Goal: Task Accomplishment & Management: Manage account settings

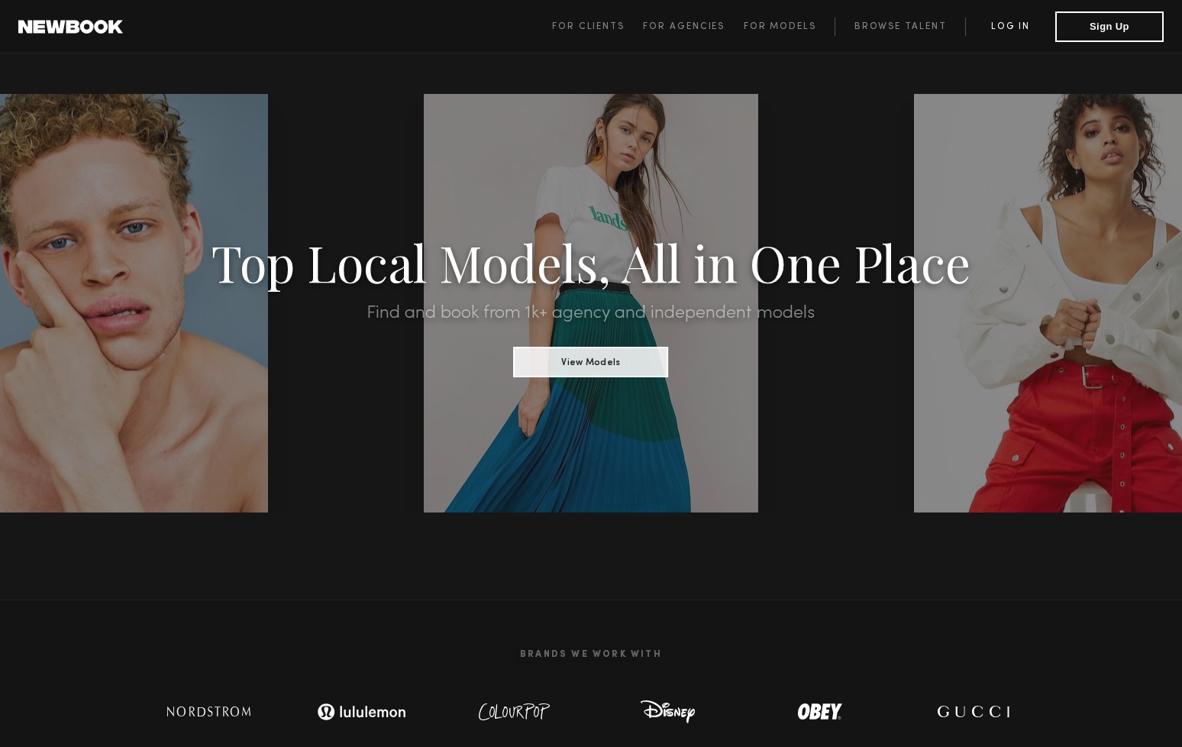
click at [1018, 22] on link "Log in" at bounding box center [1010, 27] width 90 height 18
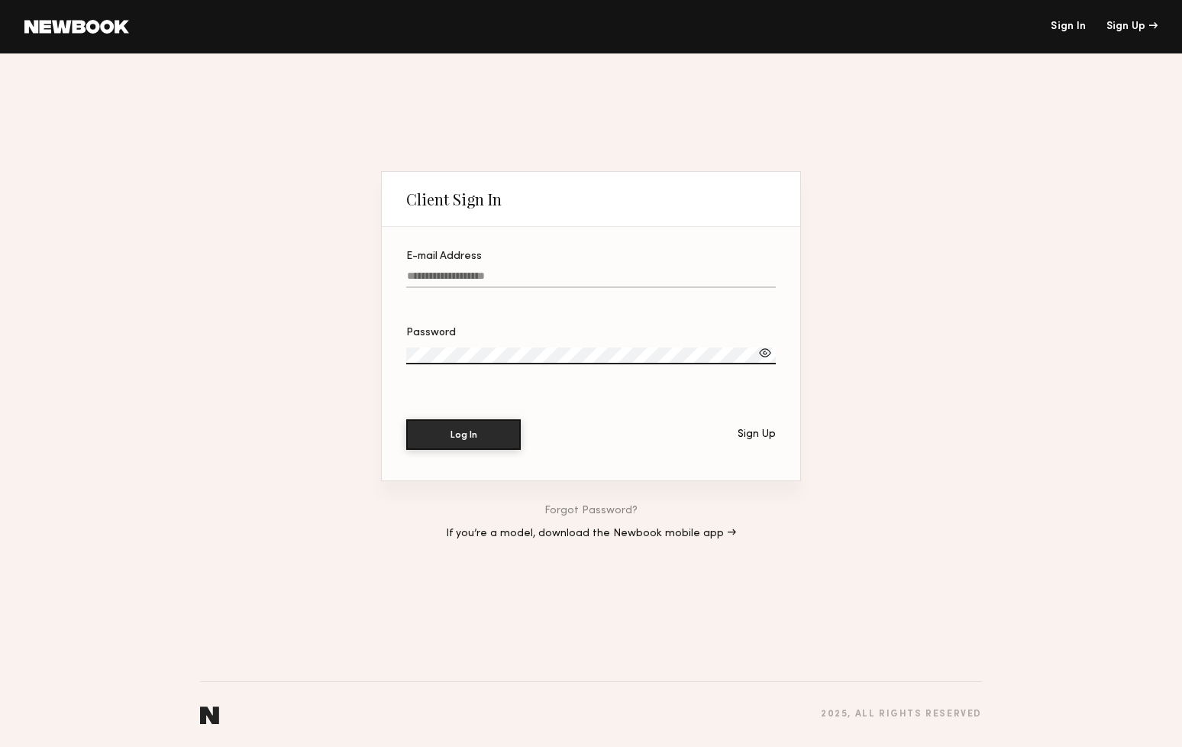
type input "**********"
click at [463, 434] on button "Log In" at bounding box center [463, 434] width 115 height 31
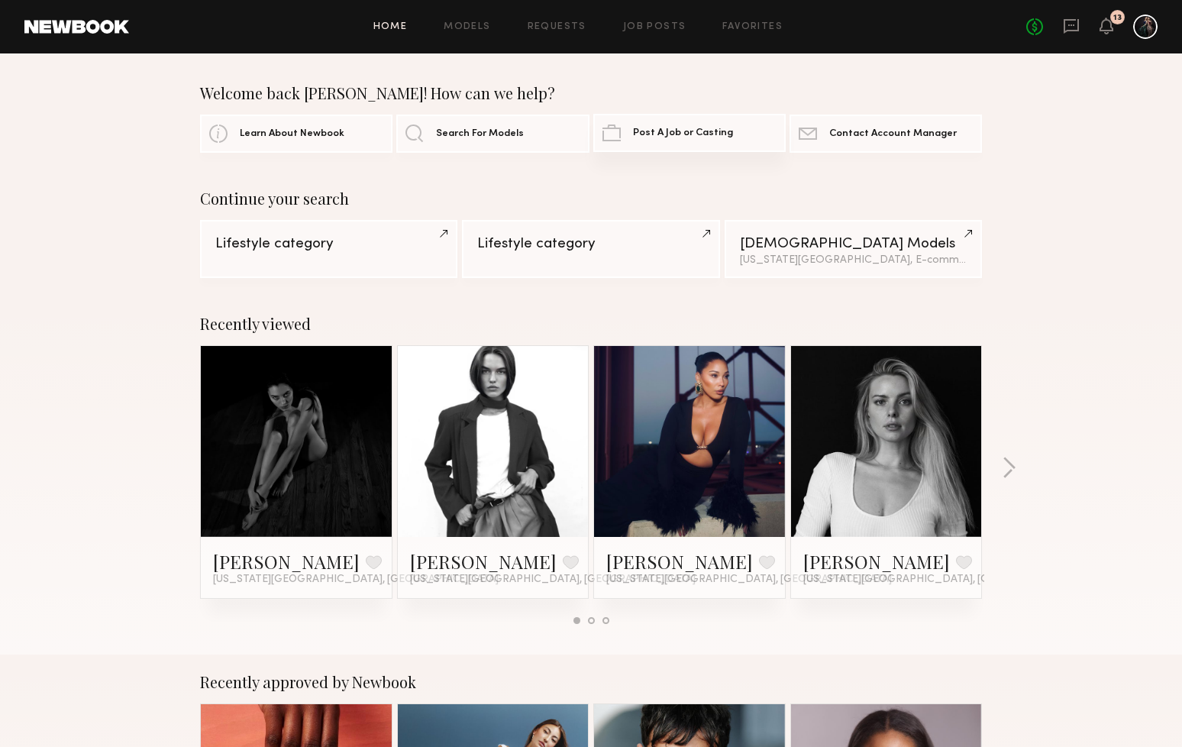
click at [665, 144] on link "Post A Job or Casting" at bounding box center [689, 133] width 192 height 38
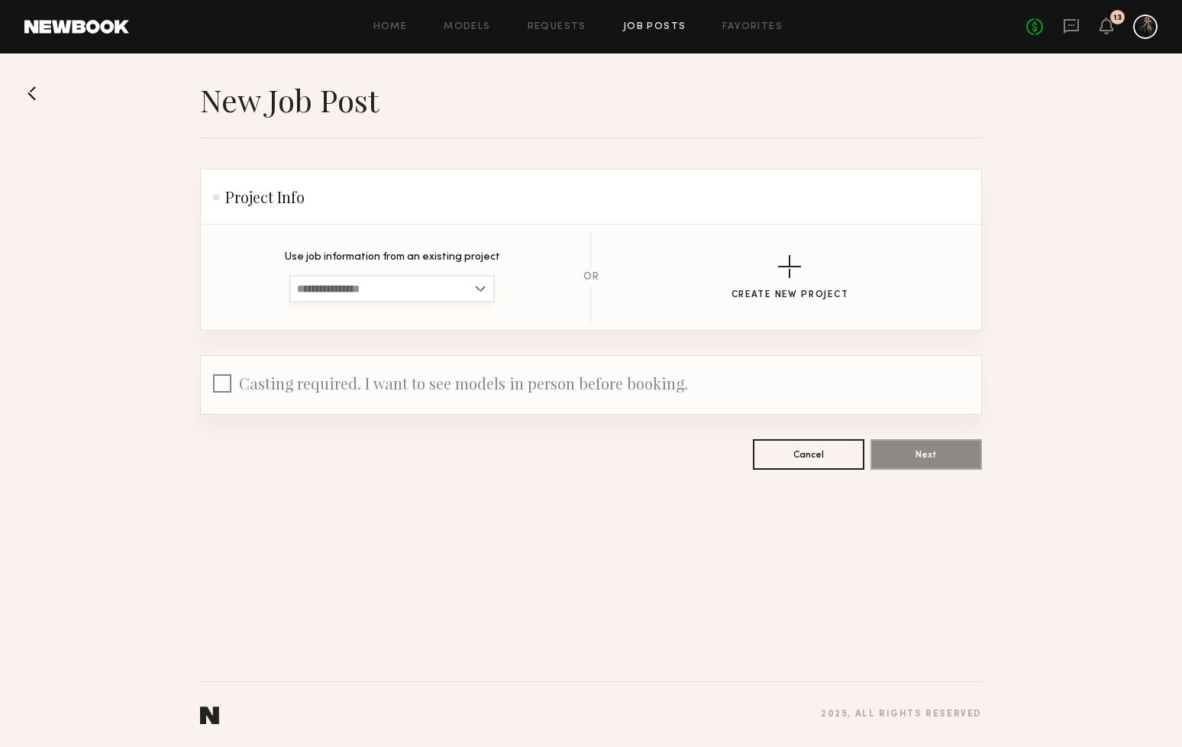
click at [384, 286] on input at bounding box center [391, 288] width 205 height 27
click at [331, 339] on span "Bridal Fashion Week Runway Show" at bounding box center [382, 339] width 171 height 11
type input "**********"
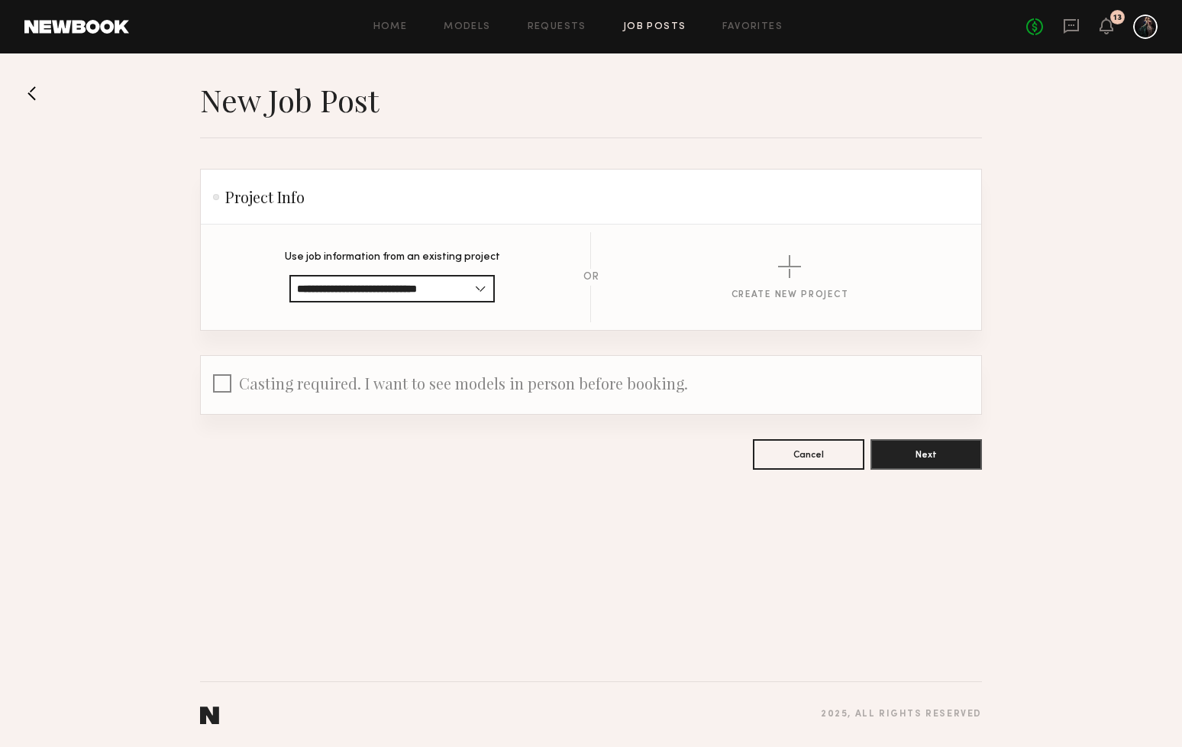
click at [528, 389] on span "Casting required. I want to see models in person before booking." at bounding box center [463, 383] width 449 height 21
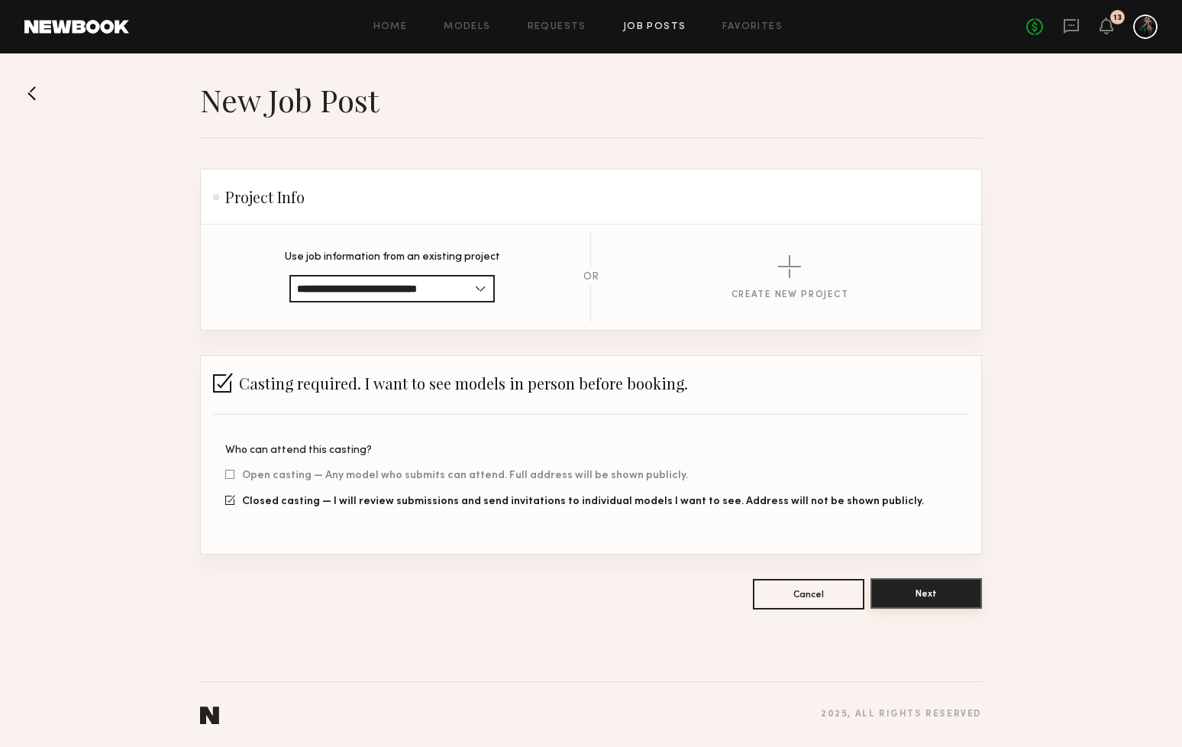
click at [907, 595] on button "Next" at bounding box center [925, 593] width 111 height 31
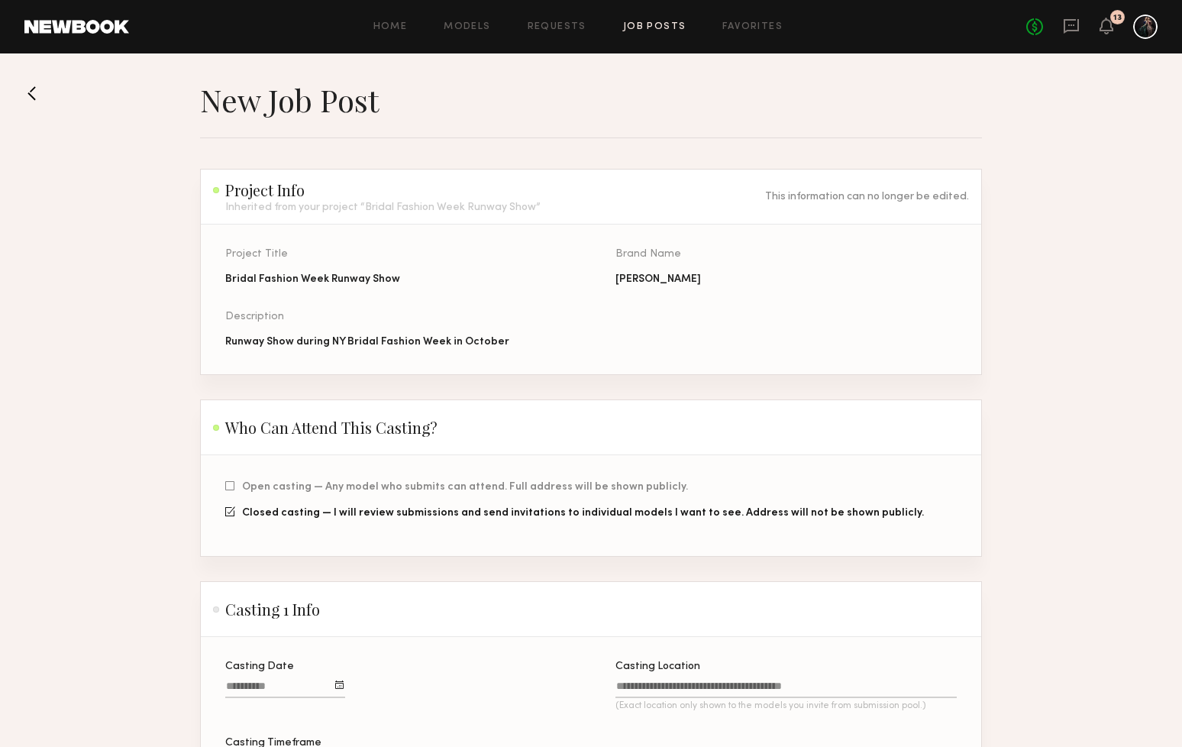
click at [37, 87] on button at bounding box center [36, 93] width 24 height 24
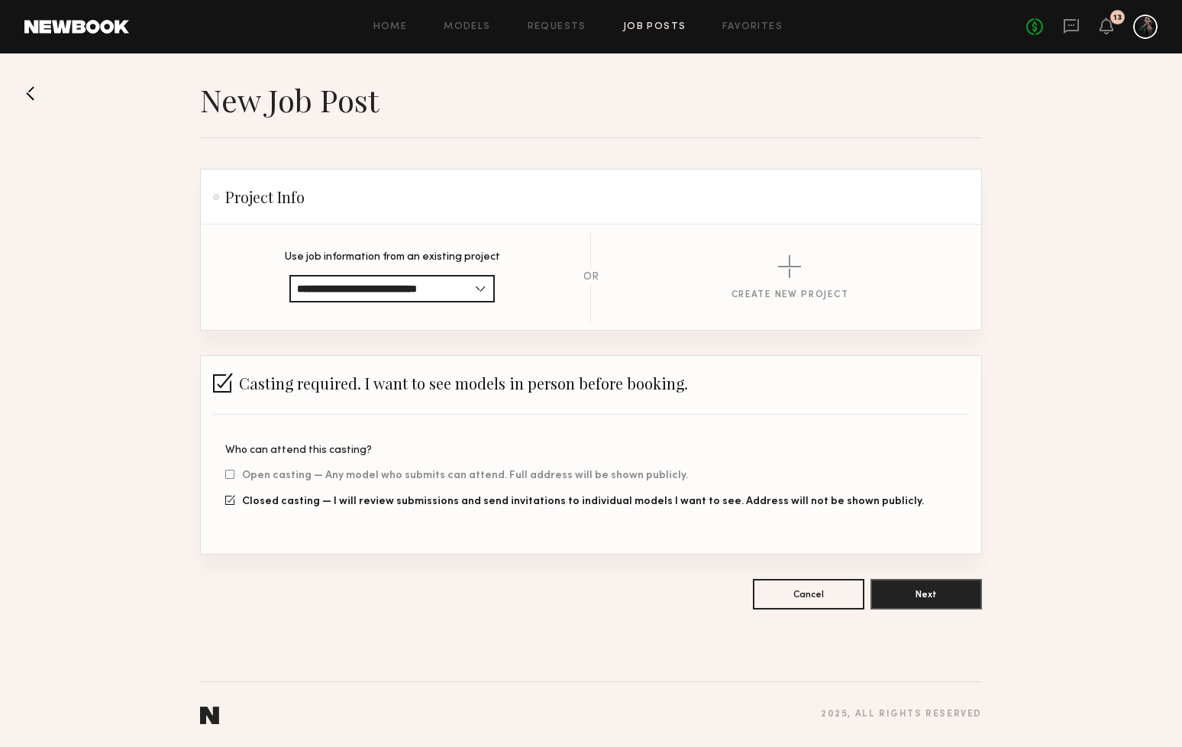
click at [34, 89] on button at bounding box center [36, 93] width 24 height 24
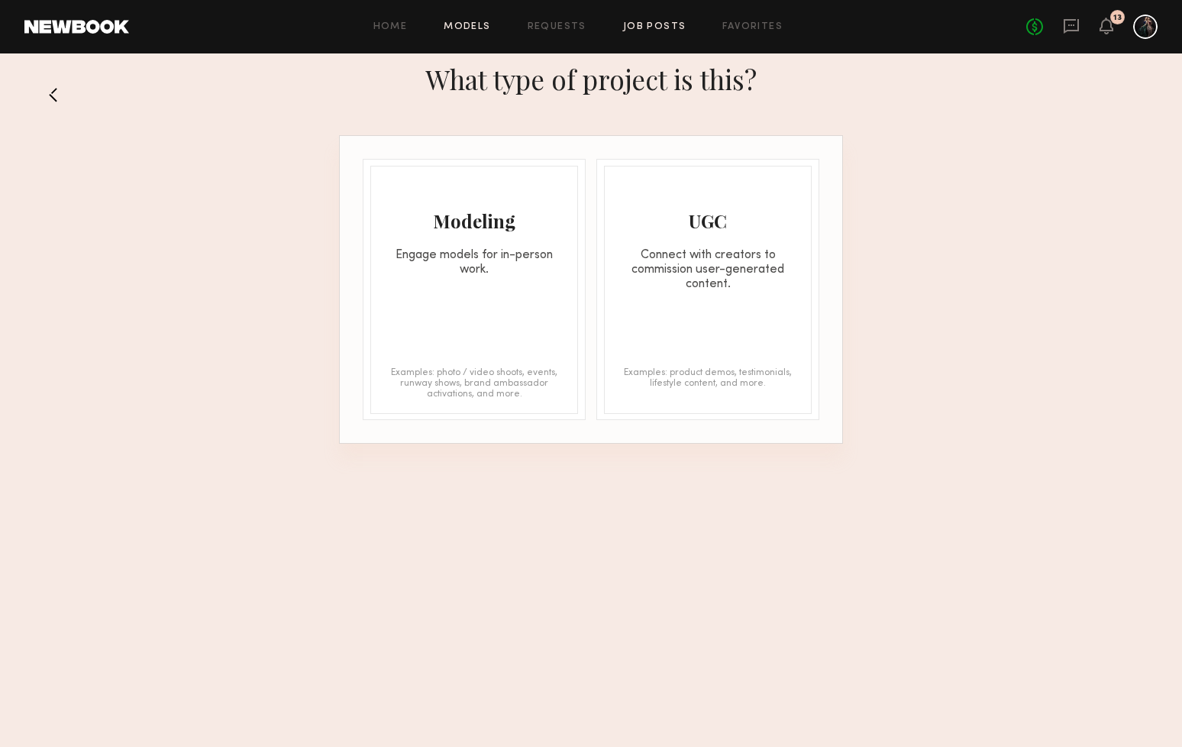
click at [466, 31] on link "Models" at bounding box center [467, 27] width 47 height 10
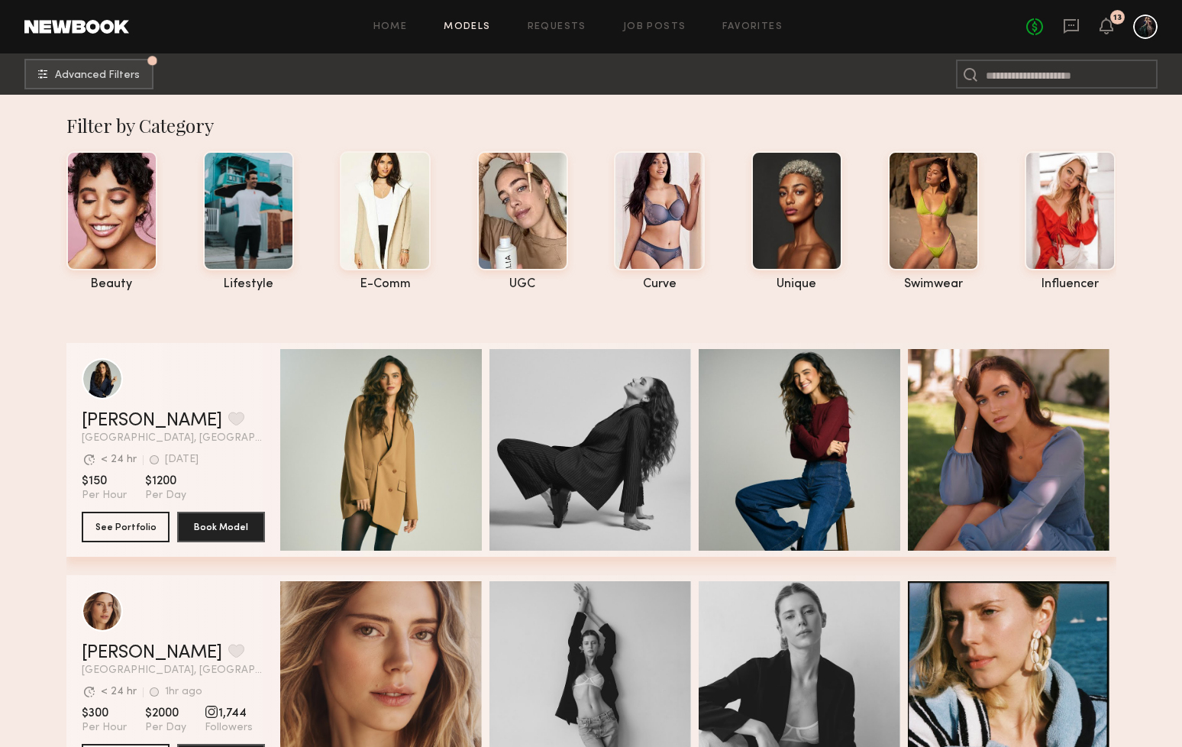
click at [481, 28] on link "Models" at bounding box center [467, 27] width 47 height 10
click at [400, 23] on link "Home" at bounding box center [390, 27] width 34 height 10
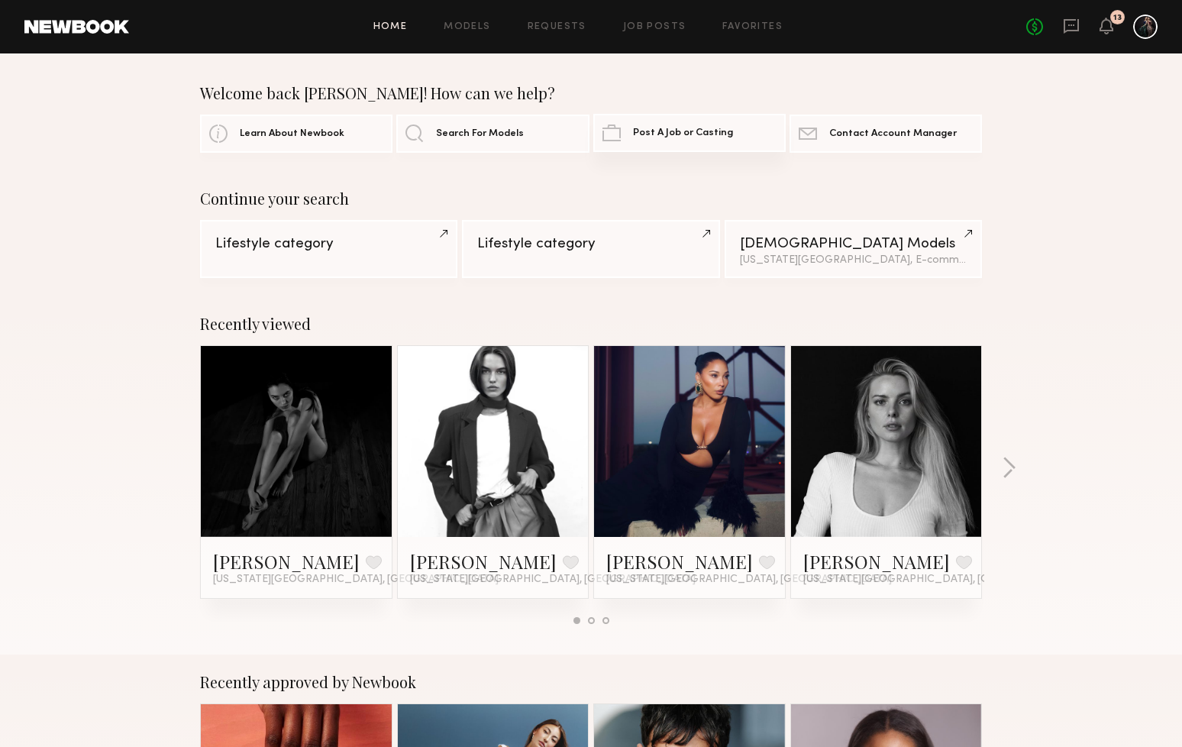
click at [646, 125] on link "Post A Job or Casting" at bounding box center [689, 133] width 192 height 38
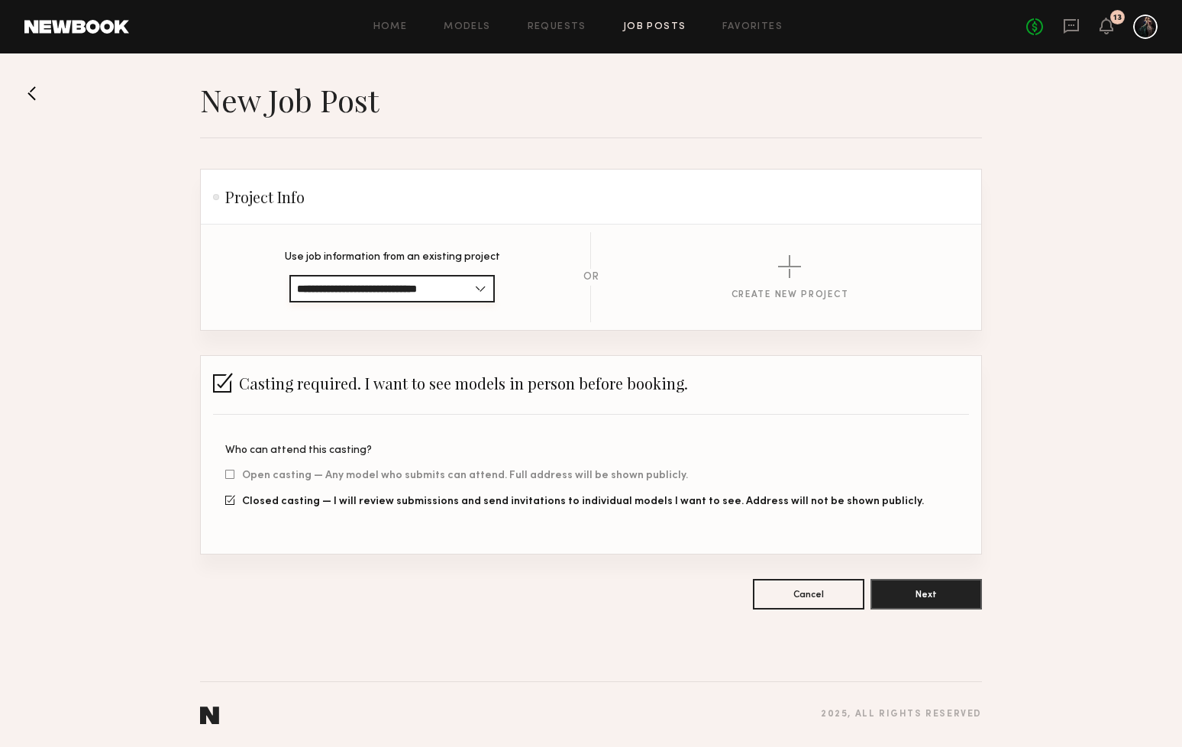
click at [405, 290] on input "**********" at bounding box center [391, 288] width 205 height 27
click at [556, 349] on form "**********" at bounding box center [591, 389] width 782 height 441
click at [24, 95] on button at bounding box center [36, 93] width 24 height 24
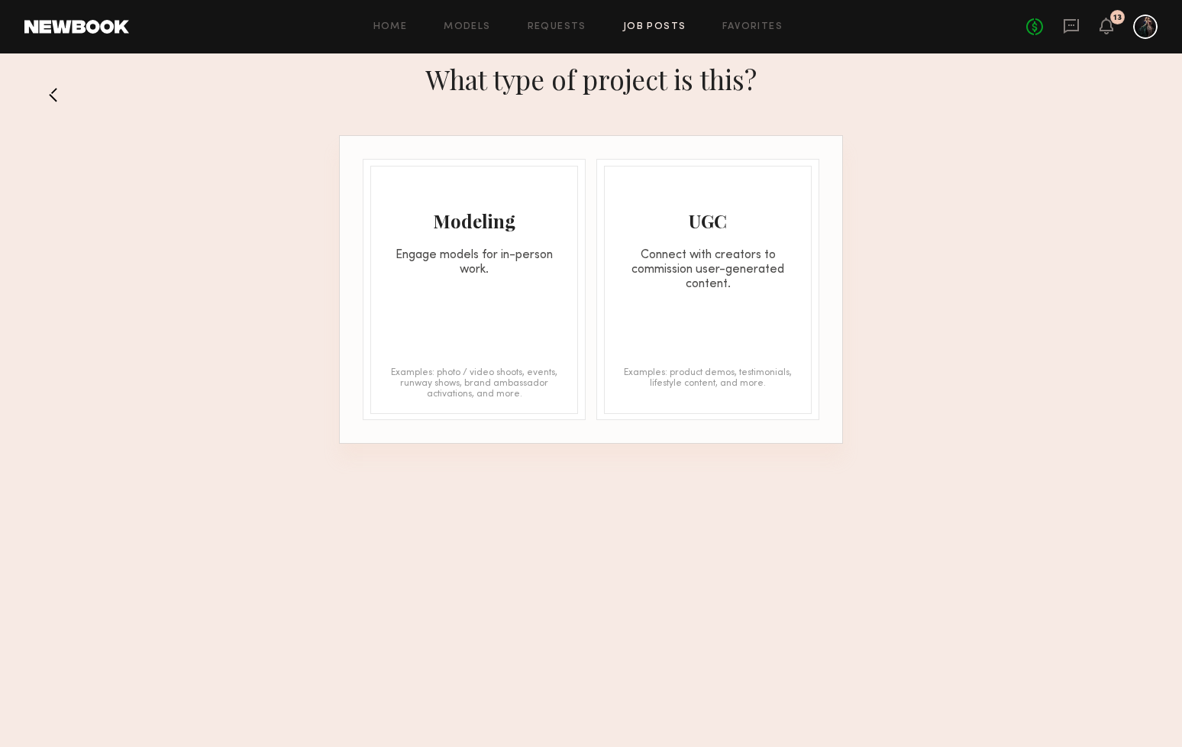
click at [569, 21] on div "Home Models Requests Job Posts Favorites Sign Out No fees up to $5,000 13" at bounding box center [643, 27] width 1028 height 24
click at [557, 30] on link "Requests" at bounding box center [557, 27] width 59 height 10
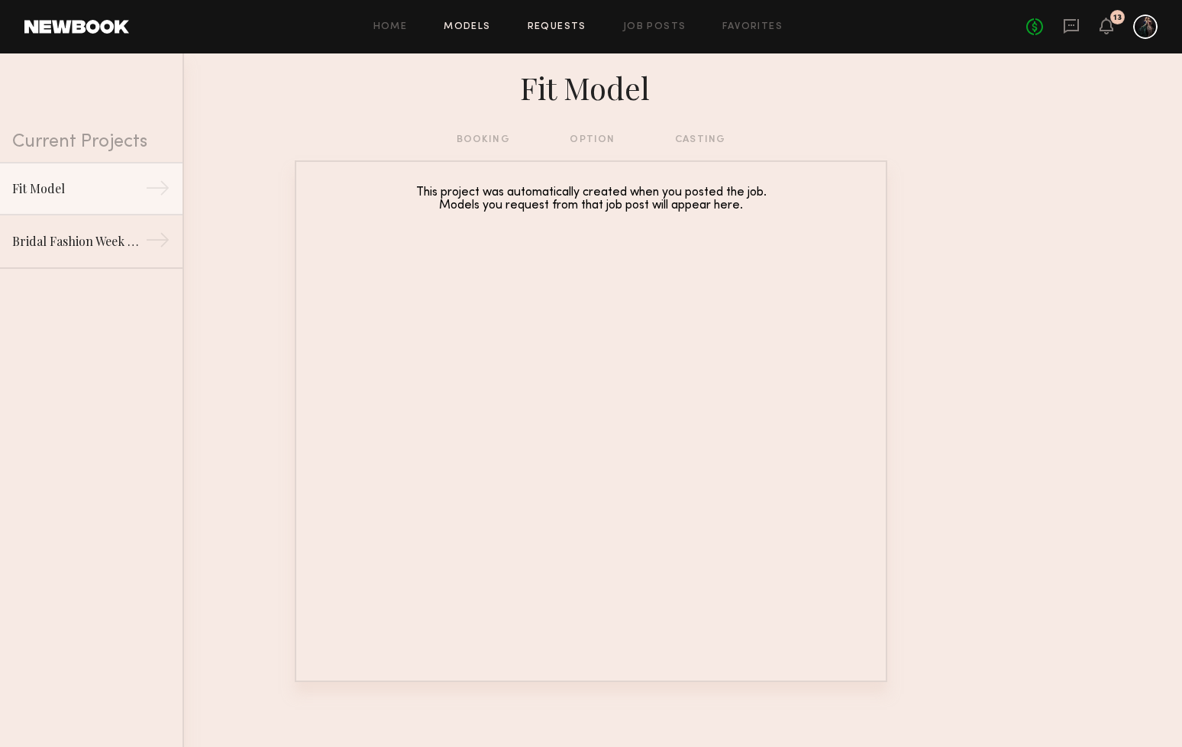
click at [490, 30] on link "Models" at bounding box center [467, 27] width 47 height 10
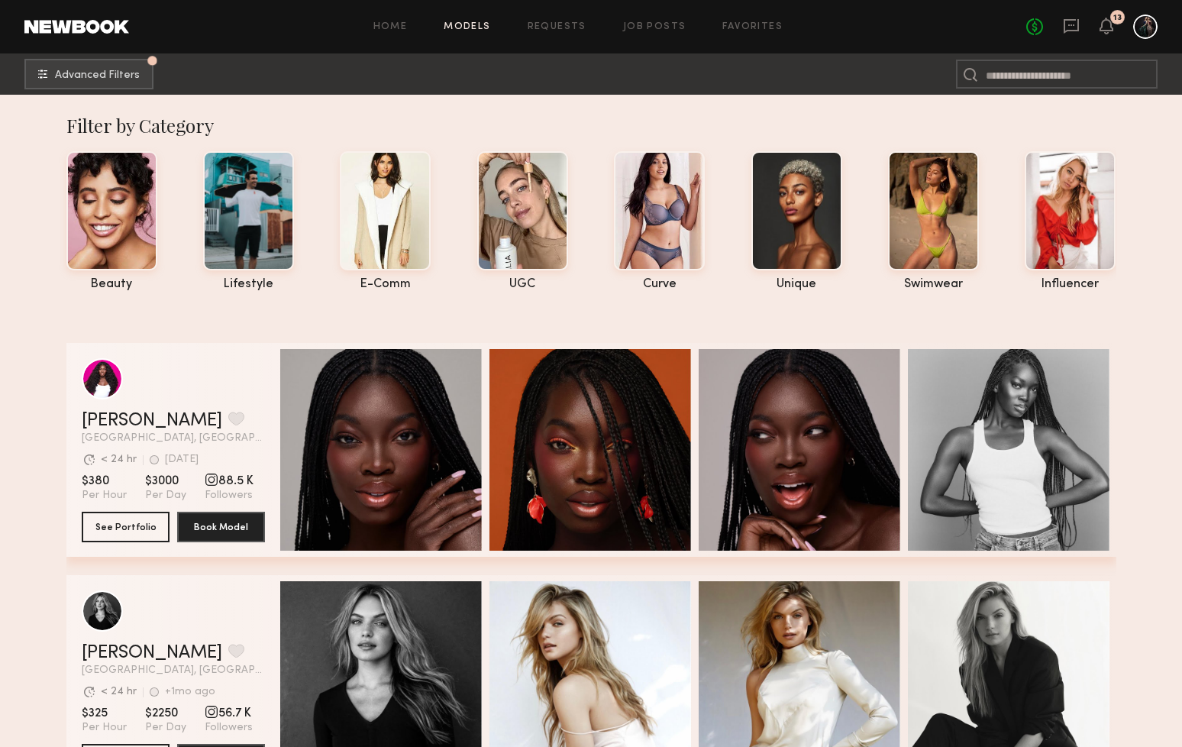
click at [1137, 28] on div at bounding box center [1145, 27] width 24 height 24
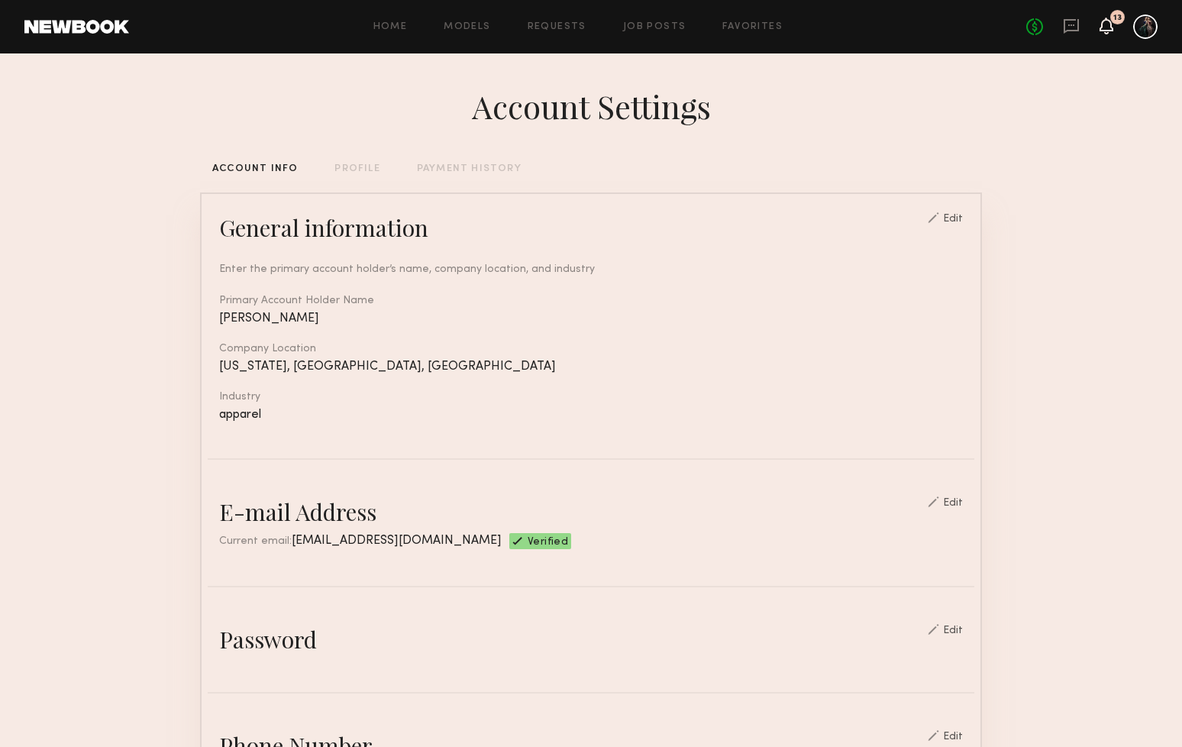
click at [1108, 23] on icon at bounding box center [1106, 25] width 12 height 11
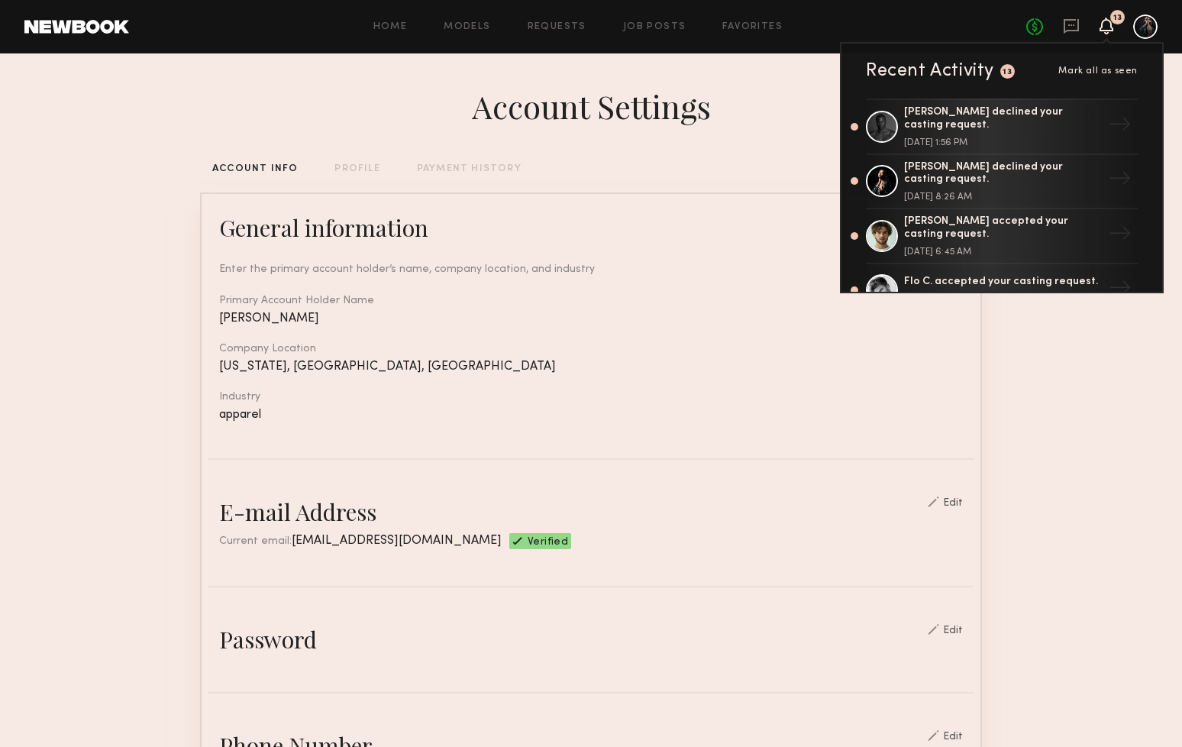
click at [392, 21] on div "Home Models Requests Job Posts Favorites Sign Out No fees up to $5,000 13 Recen…" at bounding box center [643, 27] width 1028 height 24
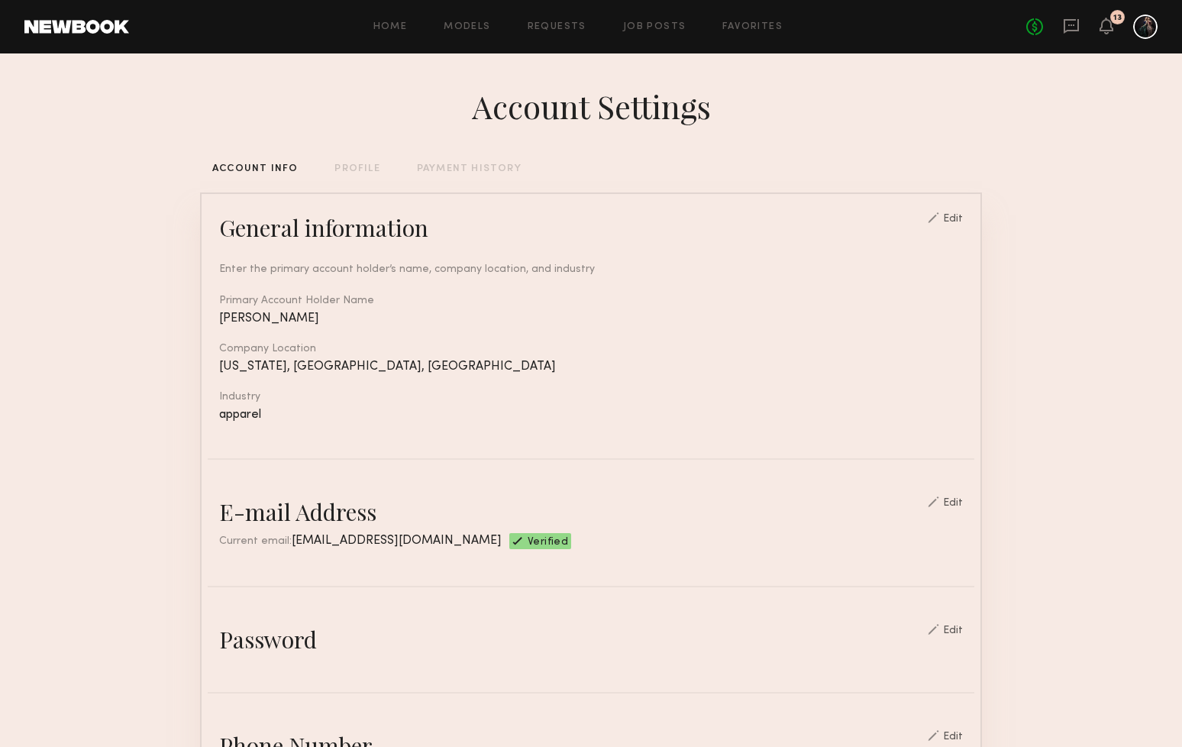
click at [387, 32] on div "Home Models Requests Job Posts Favorites Sign Out No fees up to $5,000 13" at bounding box center [643, 27] width 1028 height 24
click at [397, 30] on link "Home" at bounding box center [390, 27] width 34 height 10
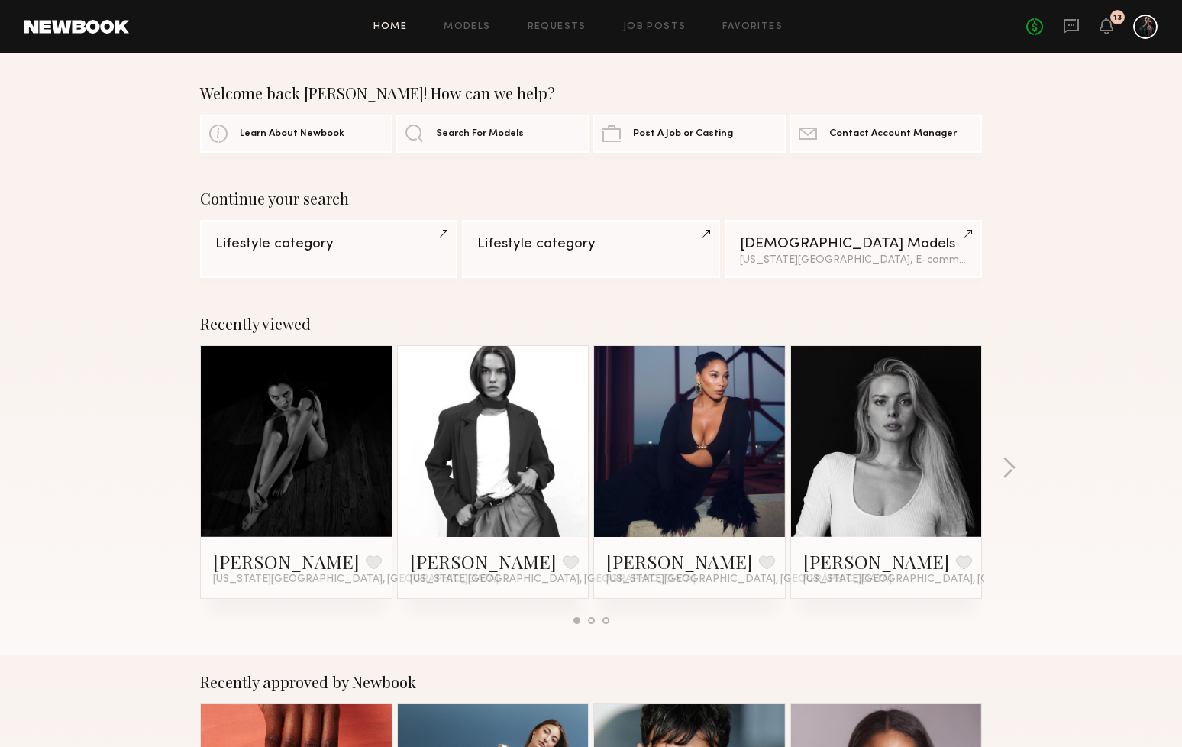
click at [476, 18] on div "Home Models Requests Job Posts Favorites Sign Out No fees up to $5,000 13" at bounding box center [643, 27] width 1028 height 24
click at [476, 25] on link "Models" at bounding box center [467, 27] width 47 height 10
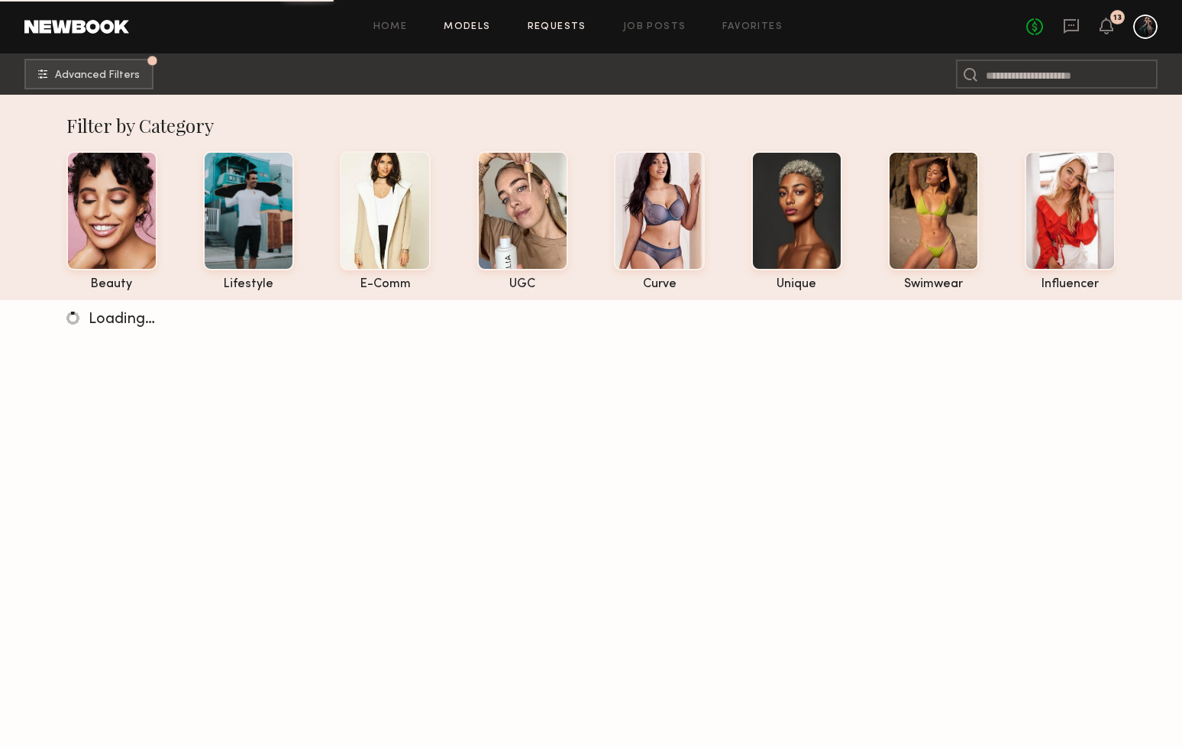
click at [573, 28] on link "Requests" at bounding box center [557, 27] width 59 height 10
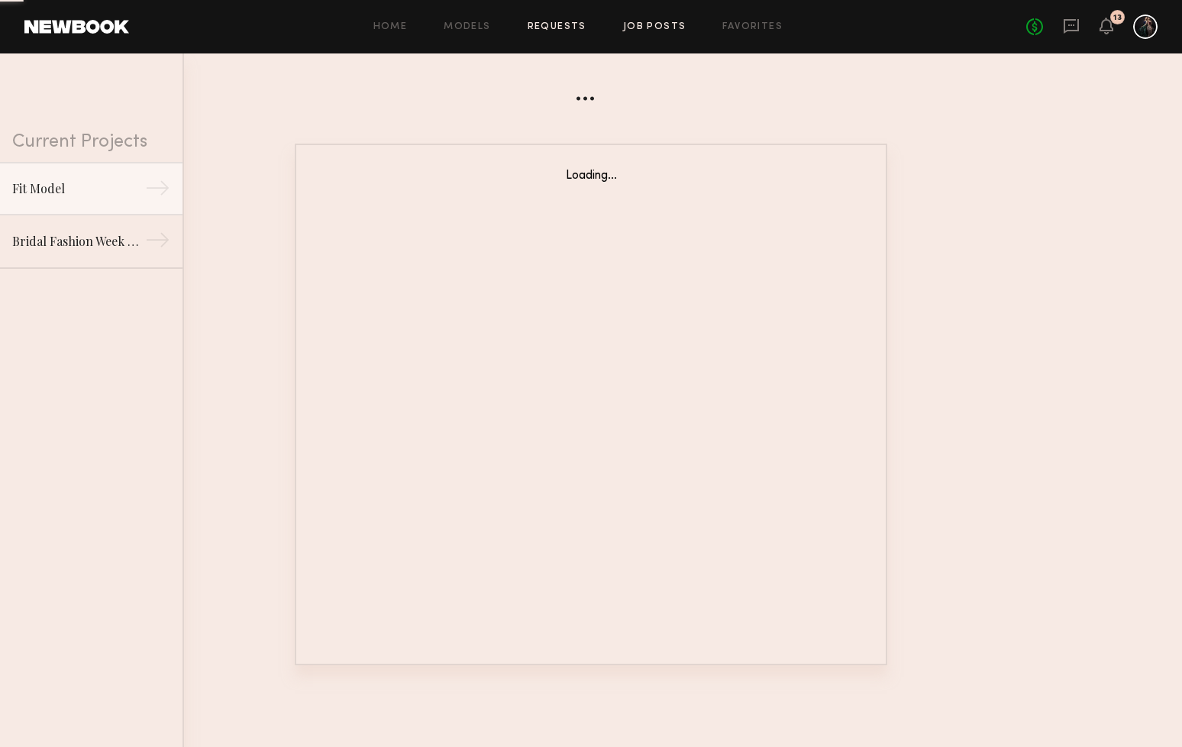
click at [672, 28] on link "Job Posts" at bounding box center [654, 27] width 63 height 10
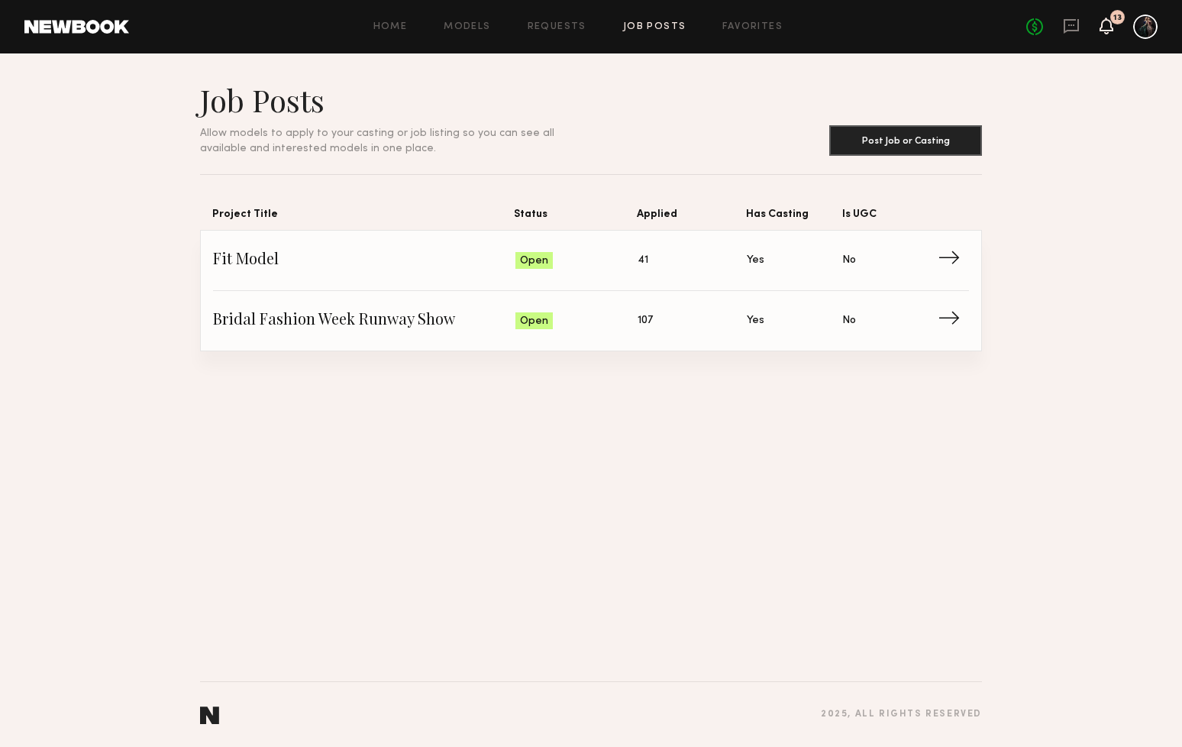
click at [1107, 24] on icon at bounding box center [1106, 25] width 12 height 11
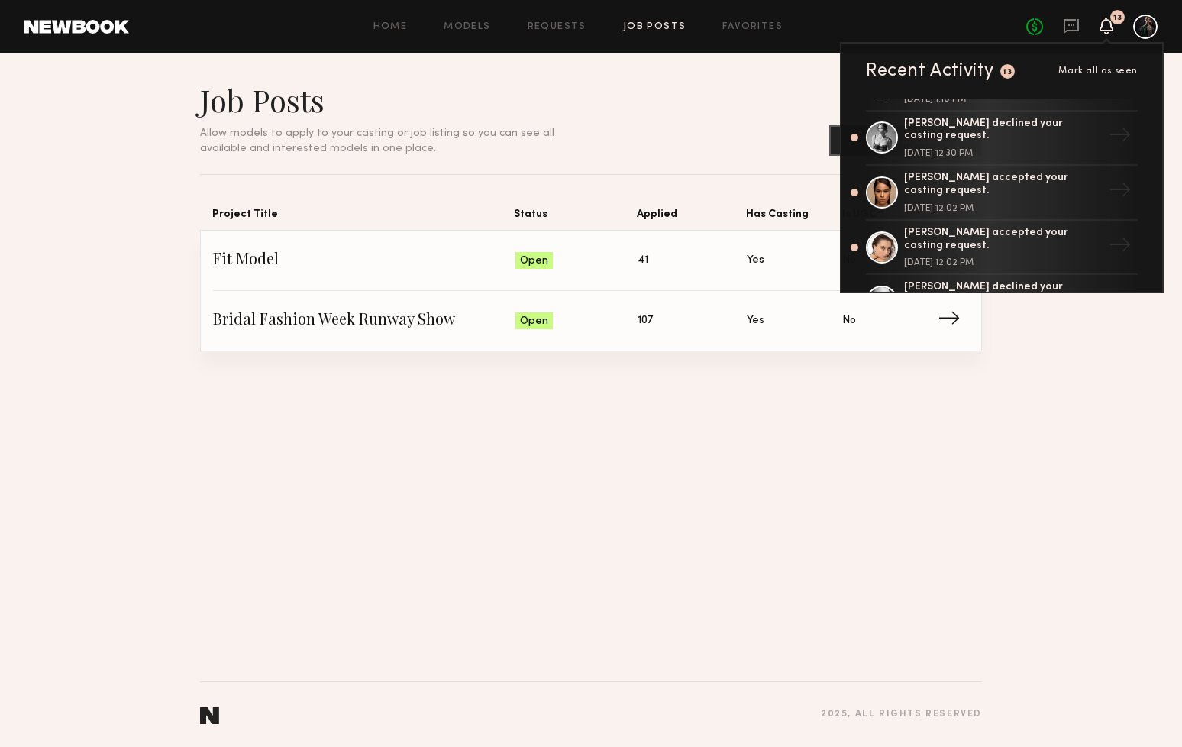
scroll to position [373, 0]
click at [1056, 202] on div "August 21, 2025 @ 12:02 PM" at bounding box center [1003, 206] width 198 height 9
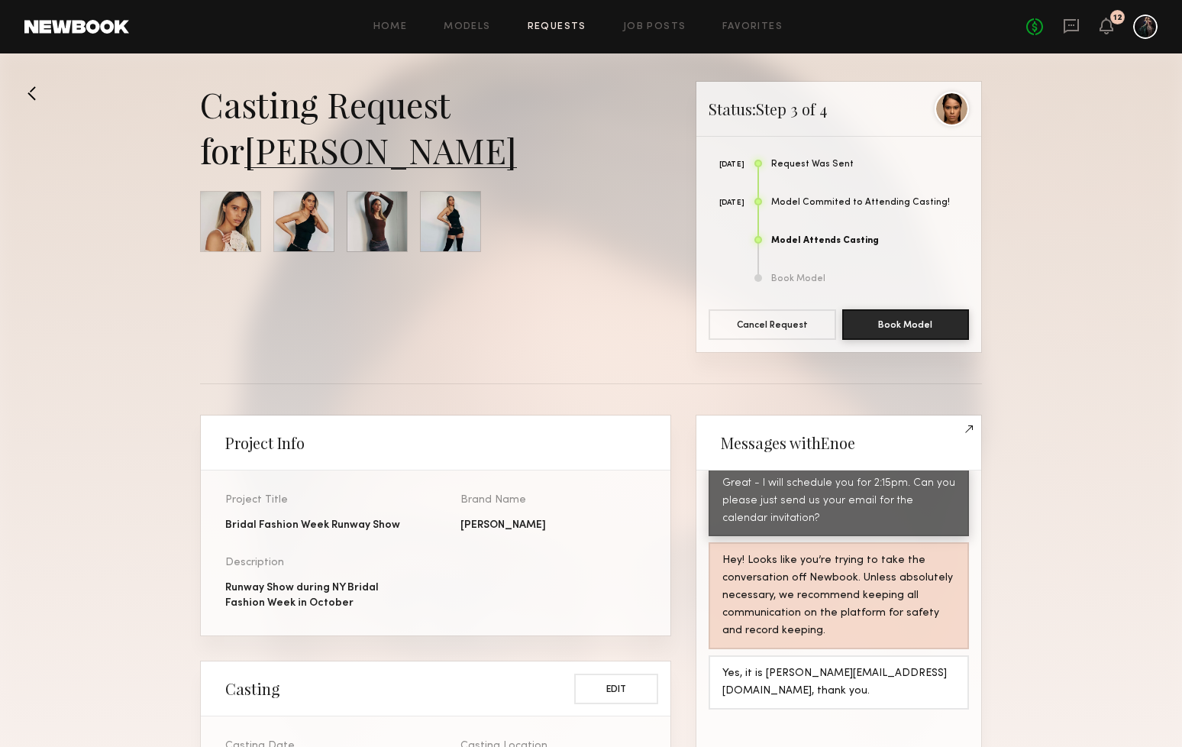
click at [292, 157] on link "Enoe G." at bounding box center [380, 150] width 273 height 46
click at [1108, 34] on icon at bounding box center [1106, 33] width 5 height 2
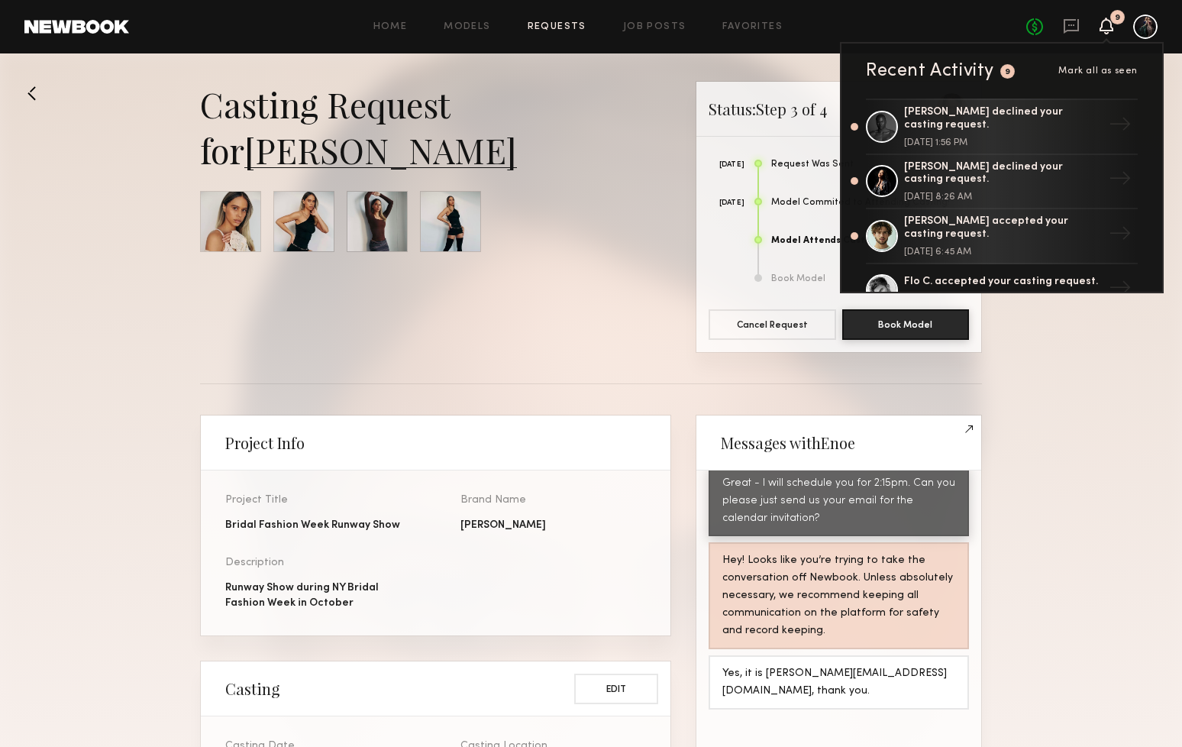
click at [553, 22] on link "Requests" at bounding box center [557, 27] width 59 height 10
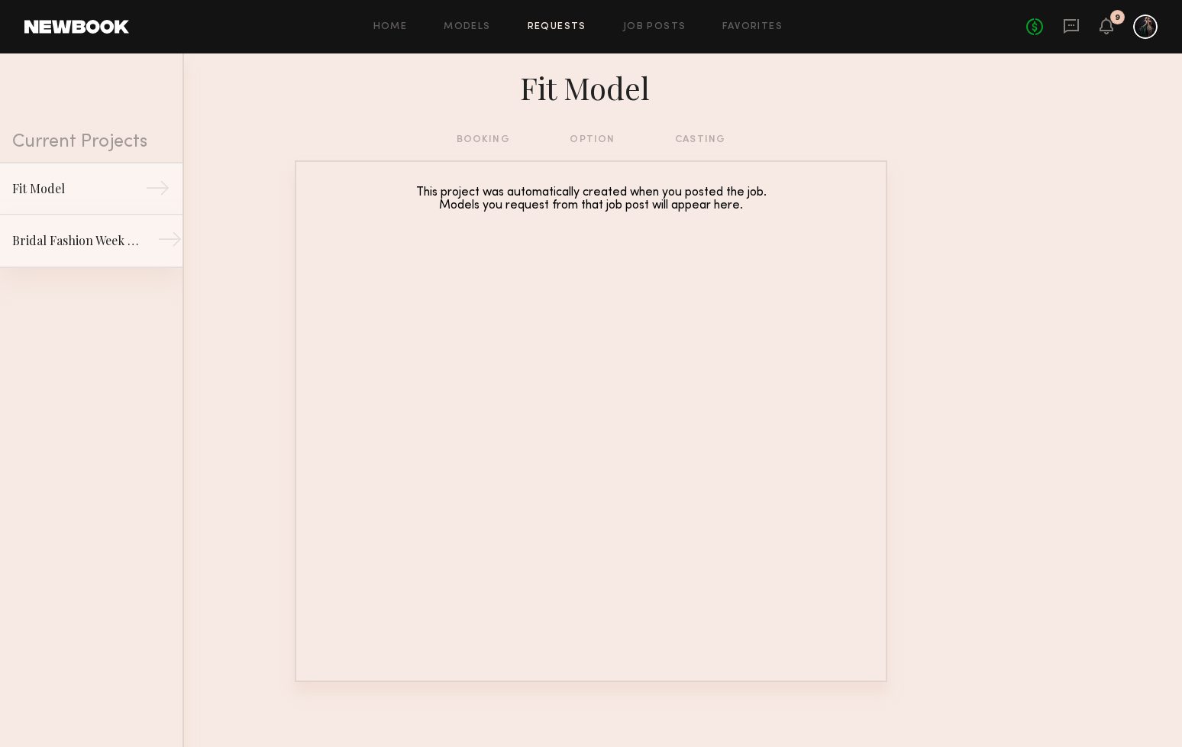
click at [80, 233] on div "Bridal Fashion Week Runway Show" at bounding box center [78, 240] width 133 height 18
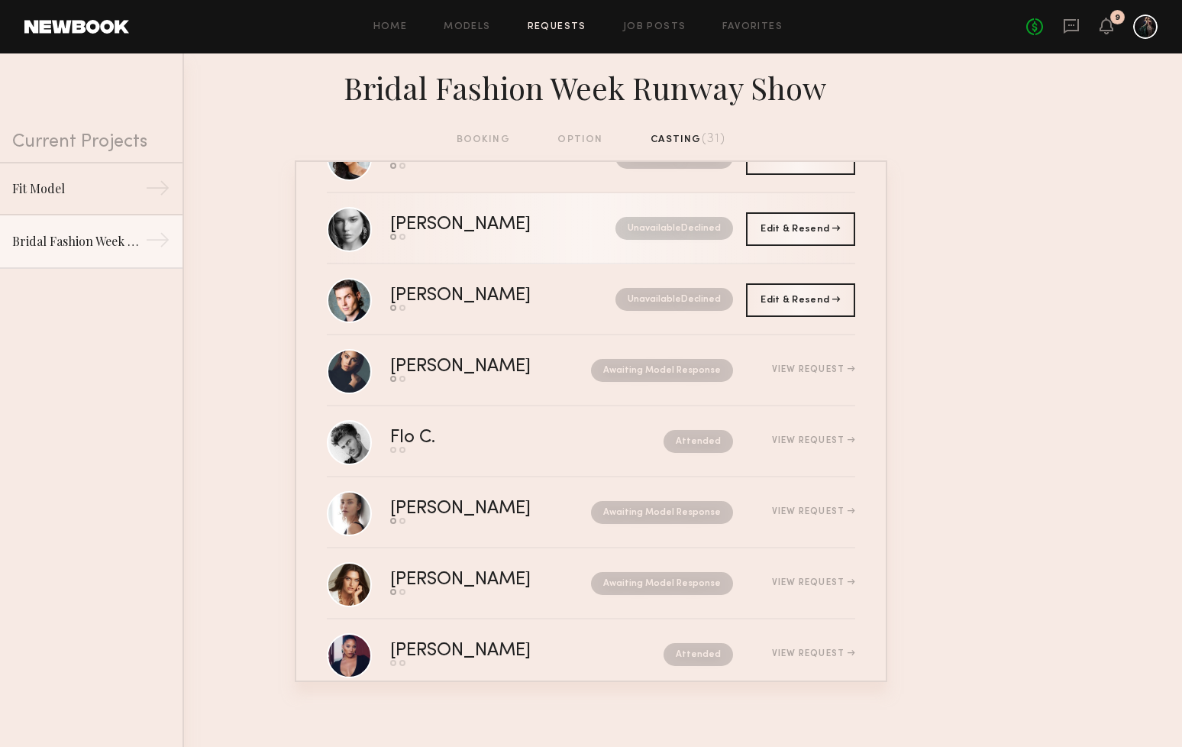
scroll to position [1235, 0]
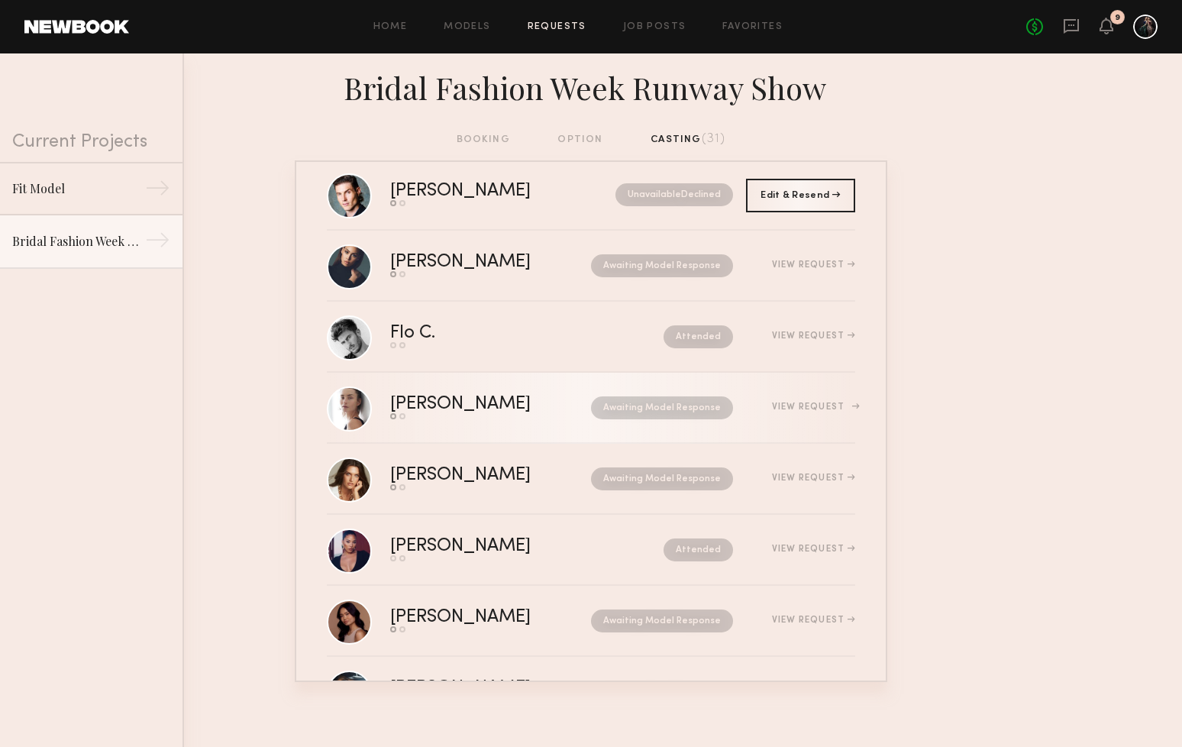
click at [521, 400] on div "Viktoriya A." at bounding box center [475, 404] width 171 height 18
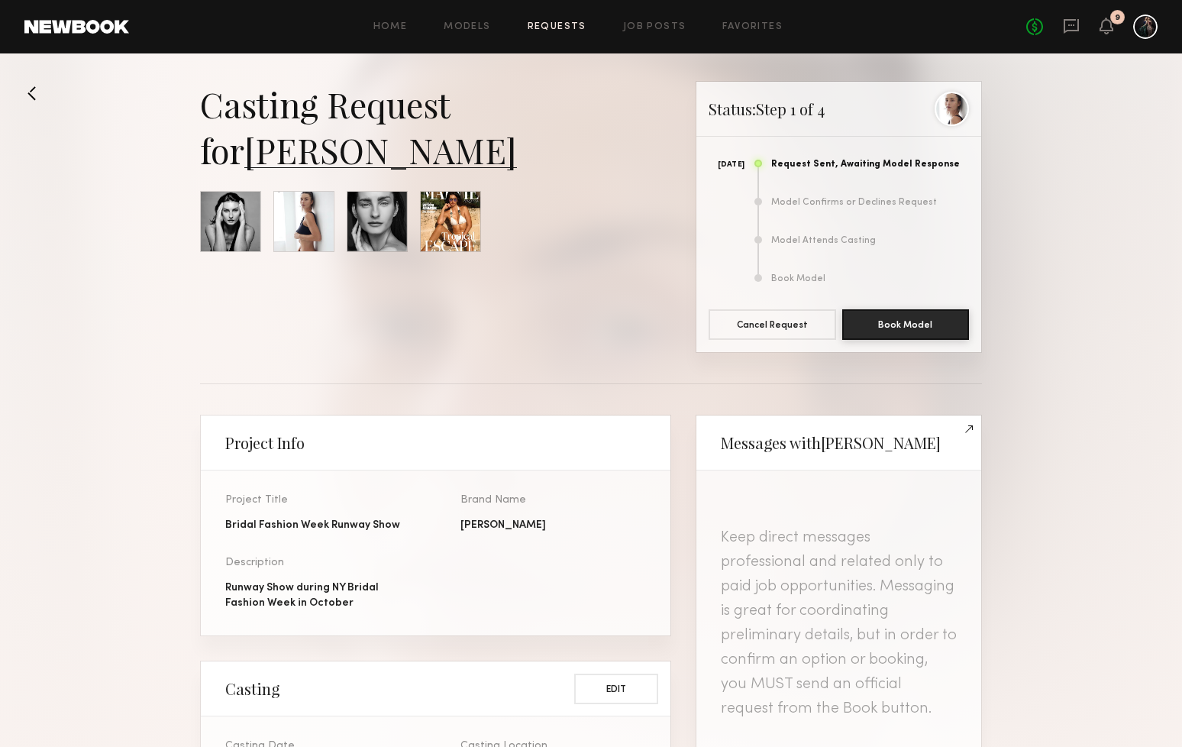
scroll to position [1325, 0]
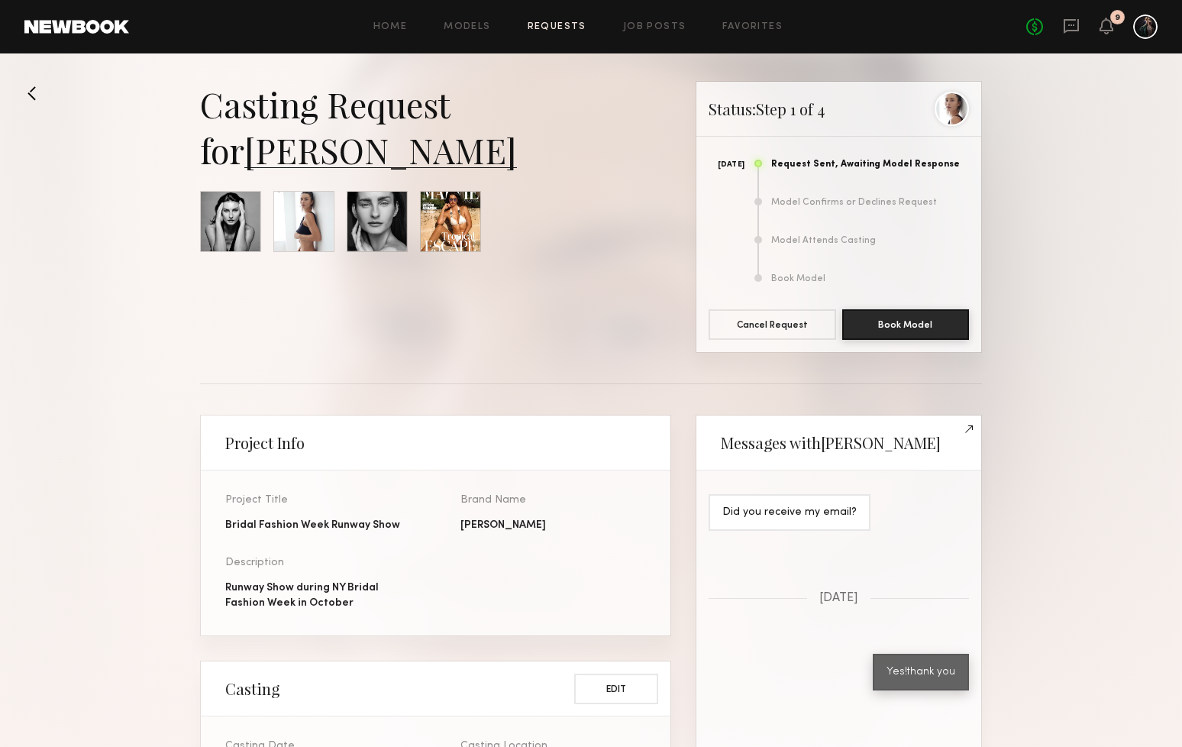
click at [363, 159] on link "Viktoriya A." at bounding box center [380, 150] width 273 height 46
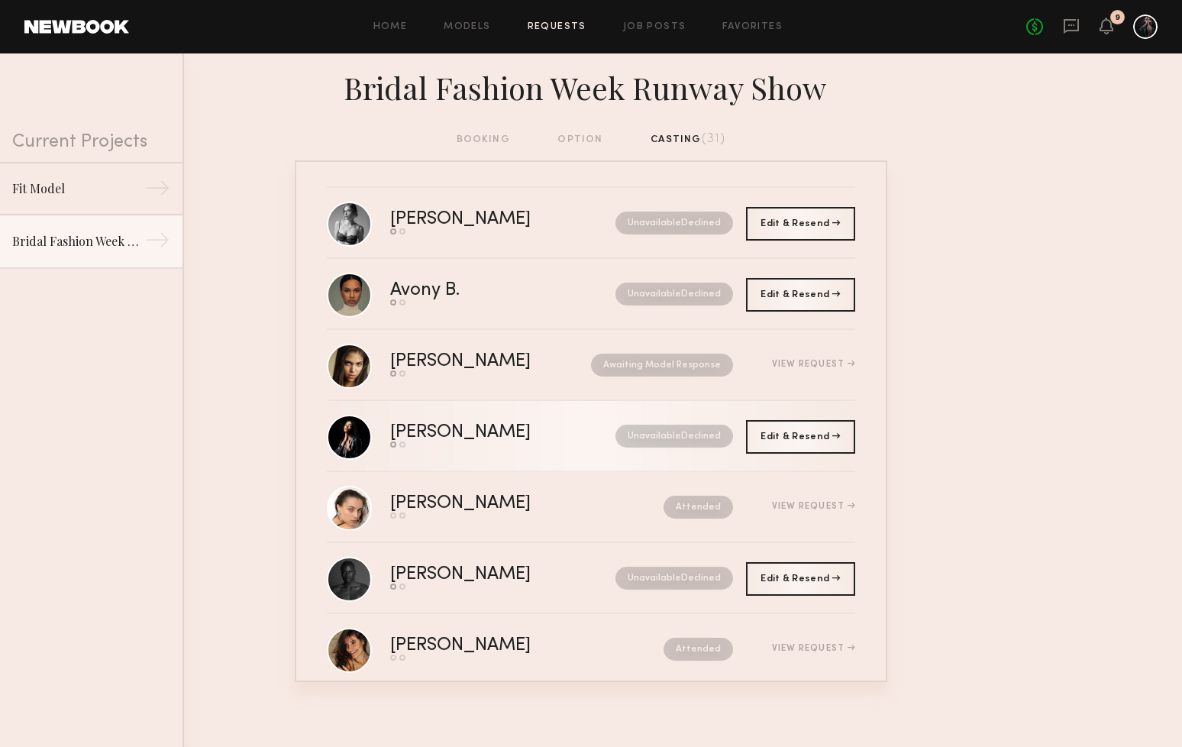
click at [512, 405] on link "Alexis M. Send request Model response Unavailable Declined" at bounding box center [591, 436] width 528 height 71
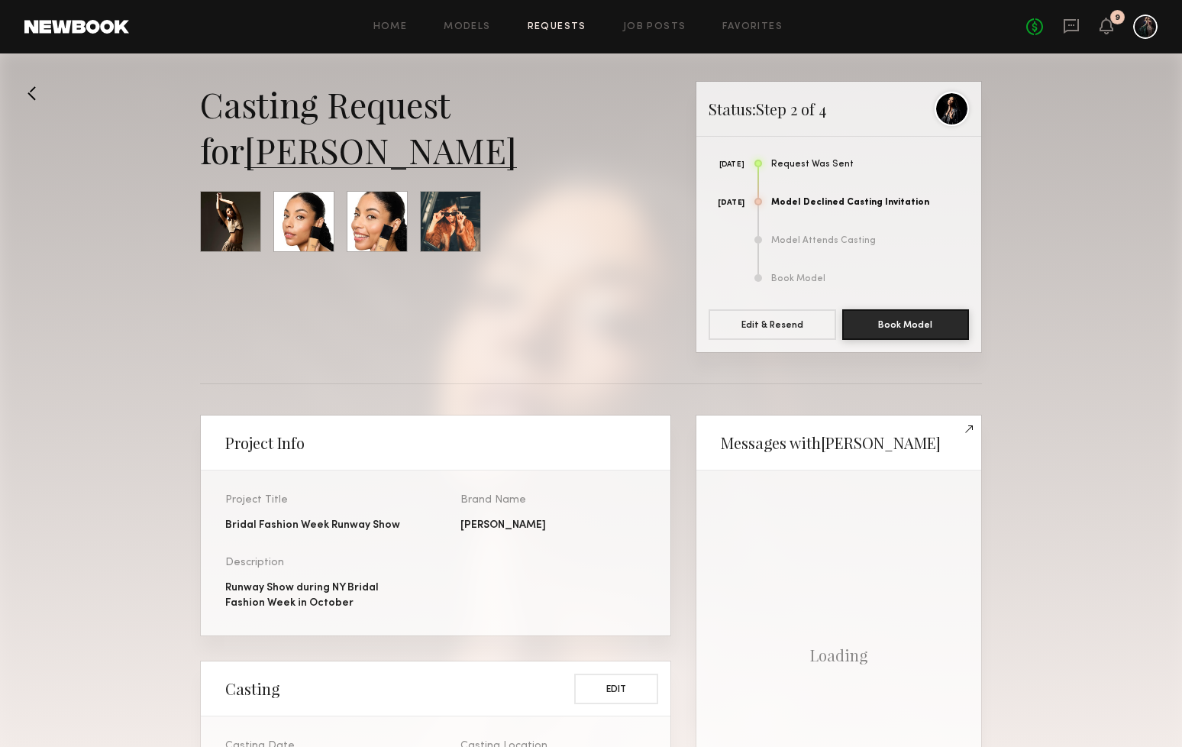
scroll to position [1305, 0]
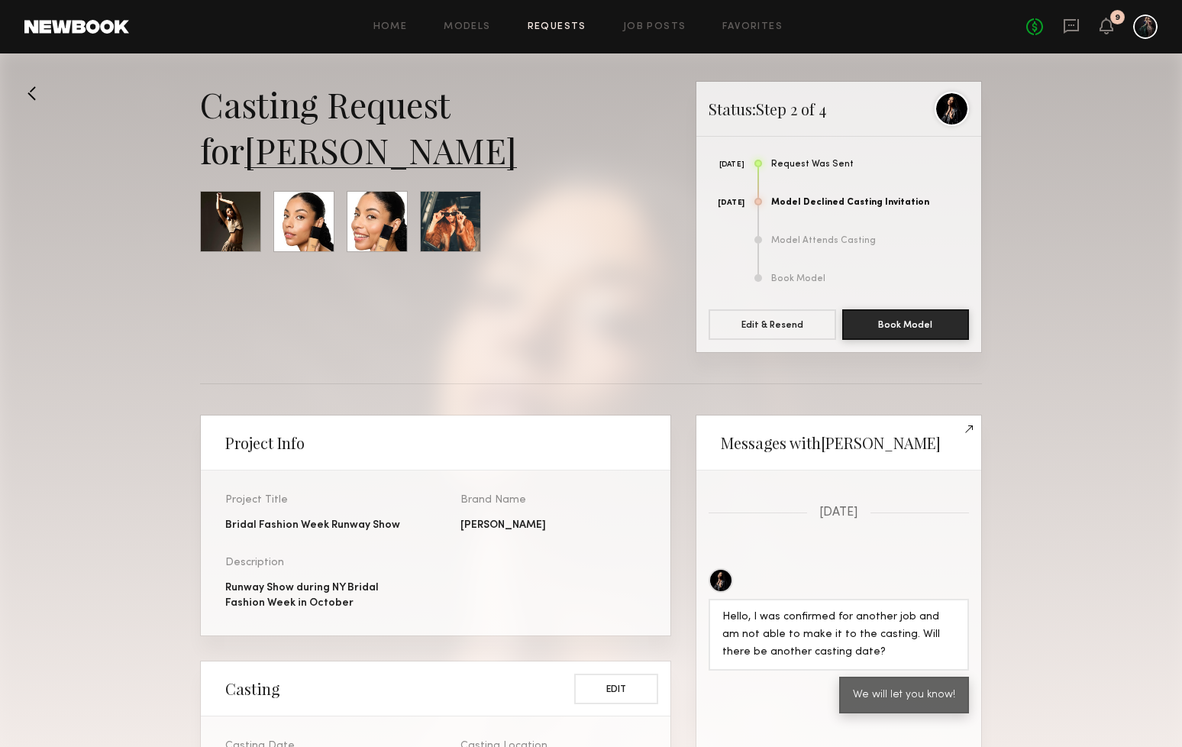
click at [565, 23] on link "Requests" at bounding box center [557, 27] width 59 height 10
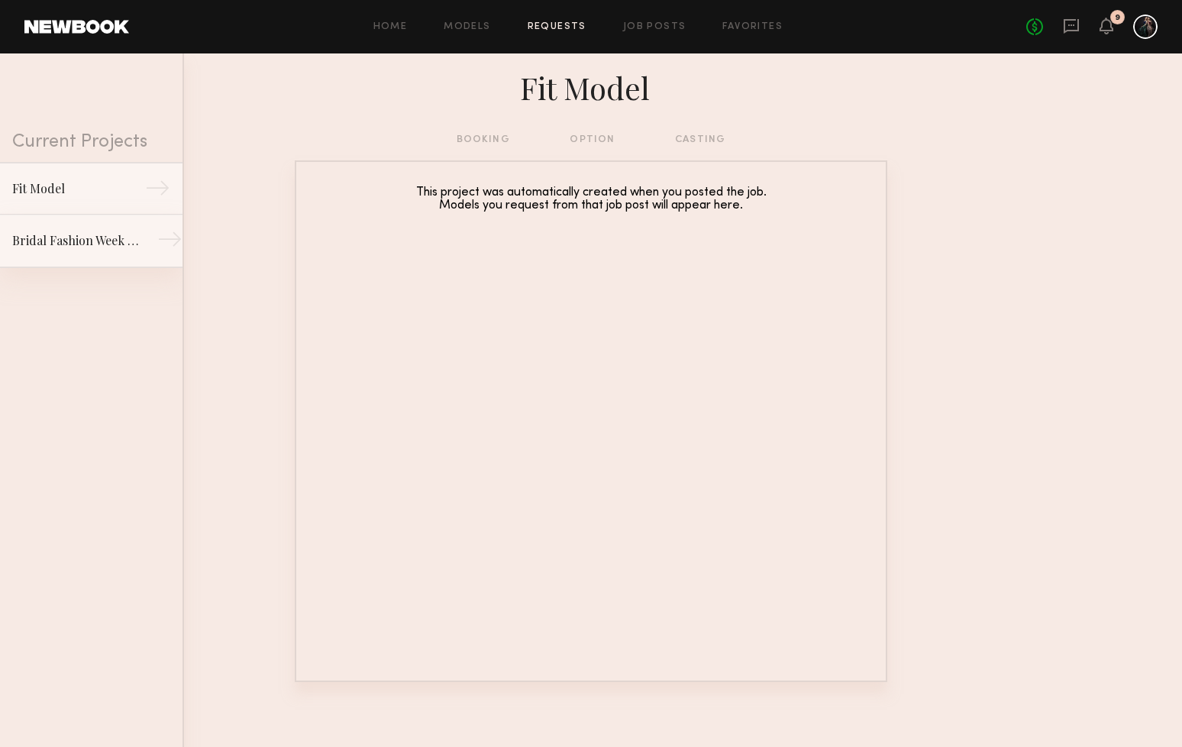
click at [103, 248] on div "Bridal Fashion Week Runway Show" at bounding box center [78, 240] width 133 height 18
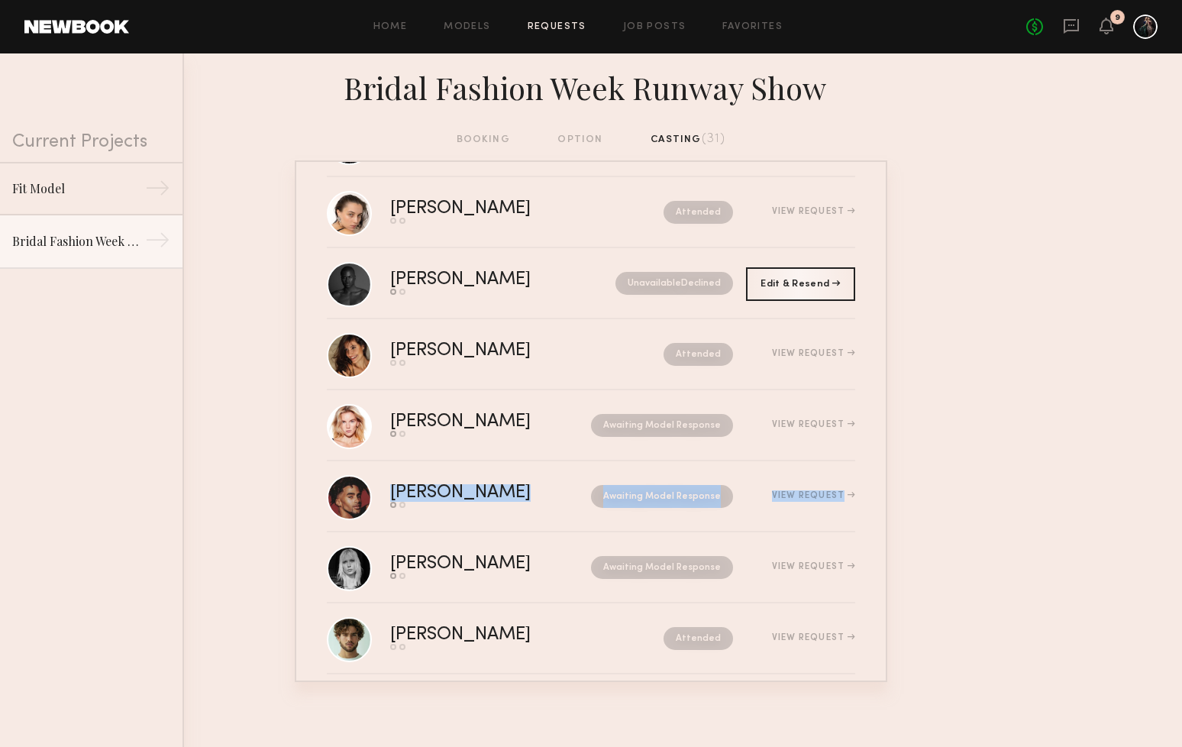
scroll to position [296, 0]
click at [294, 515] on nb-requests-list-container "Caroline N. Send request Model response Unavailable Declined Edit & Resend Rese…" at bounding box center [591, 420] width 1182 height 521
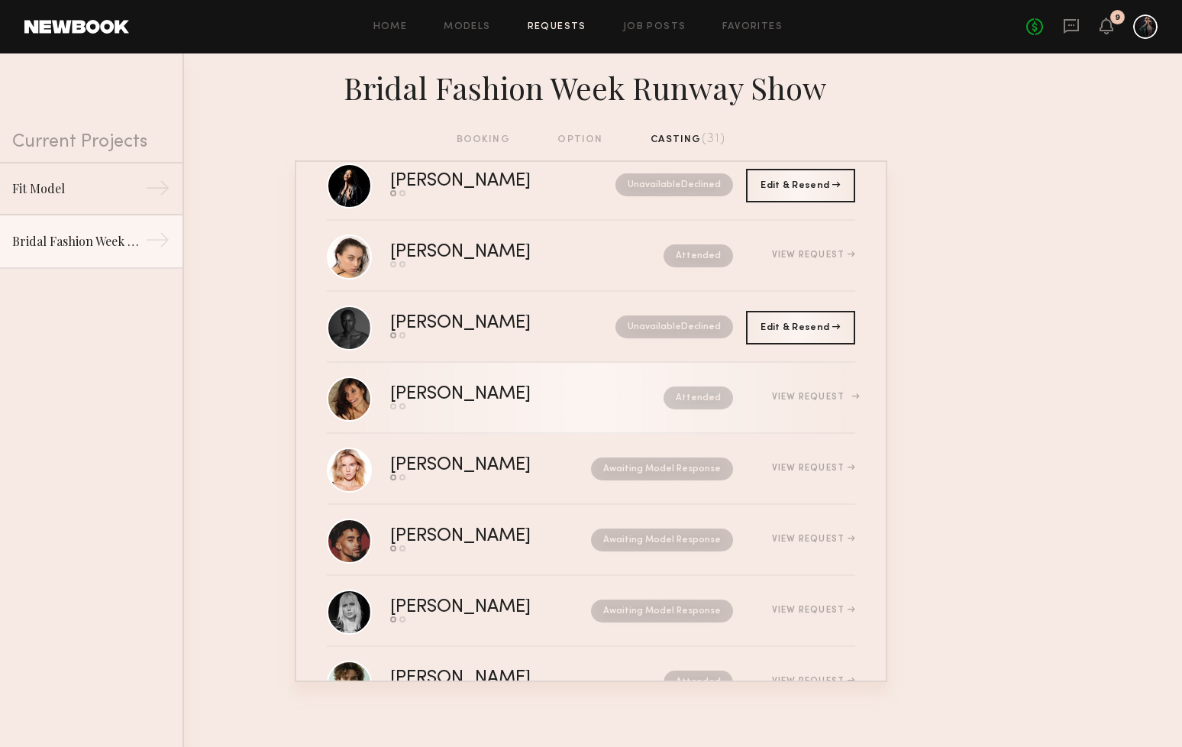
scroll to position [261, 0]
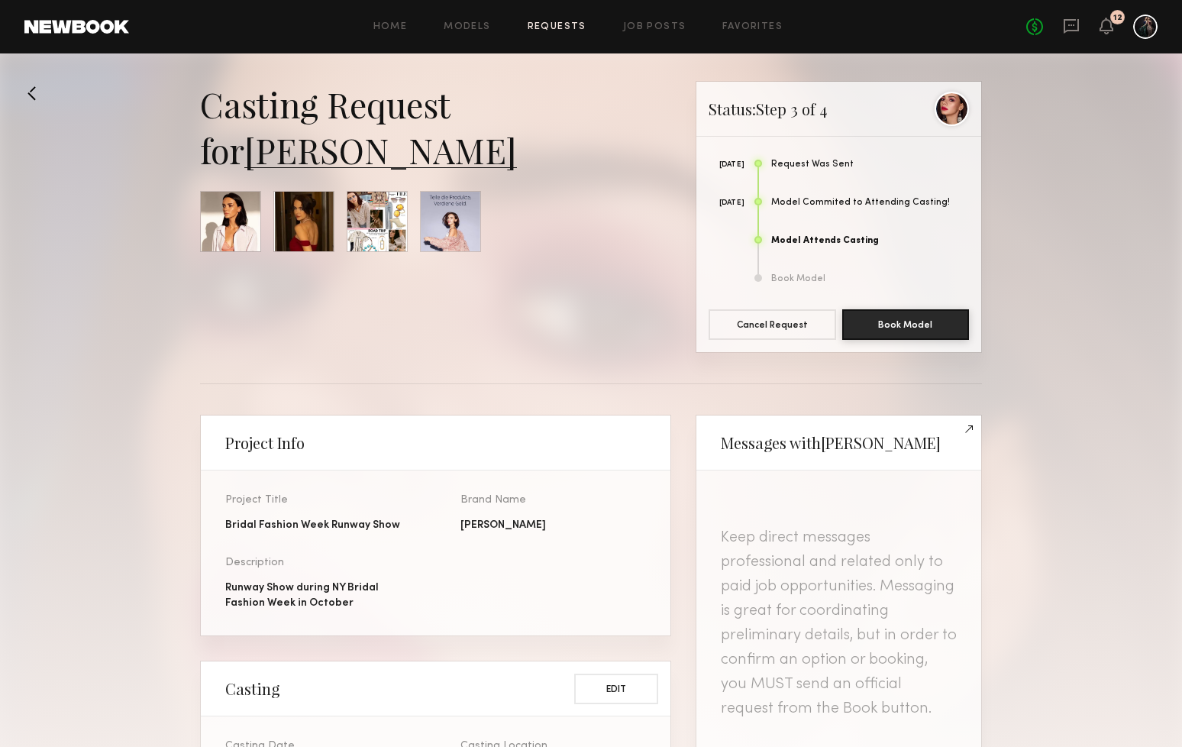
click at [357, 160] on link "[PERSON_NAME]" at bounding box center [380, 150] width 273 height 46
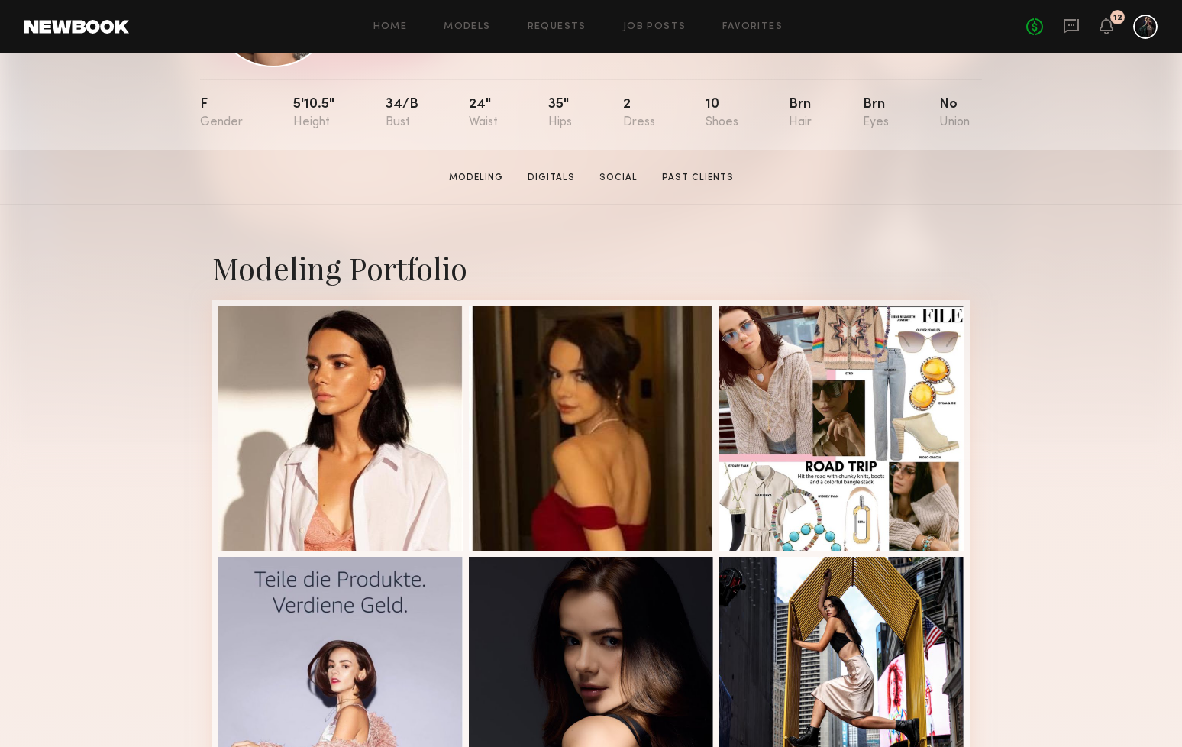
scroll to position [276, 0]
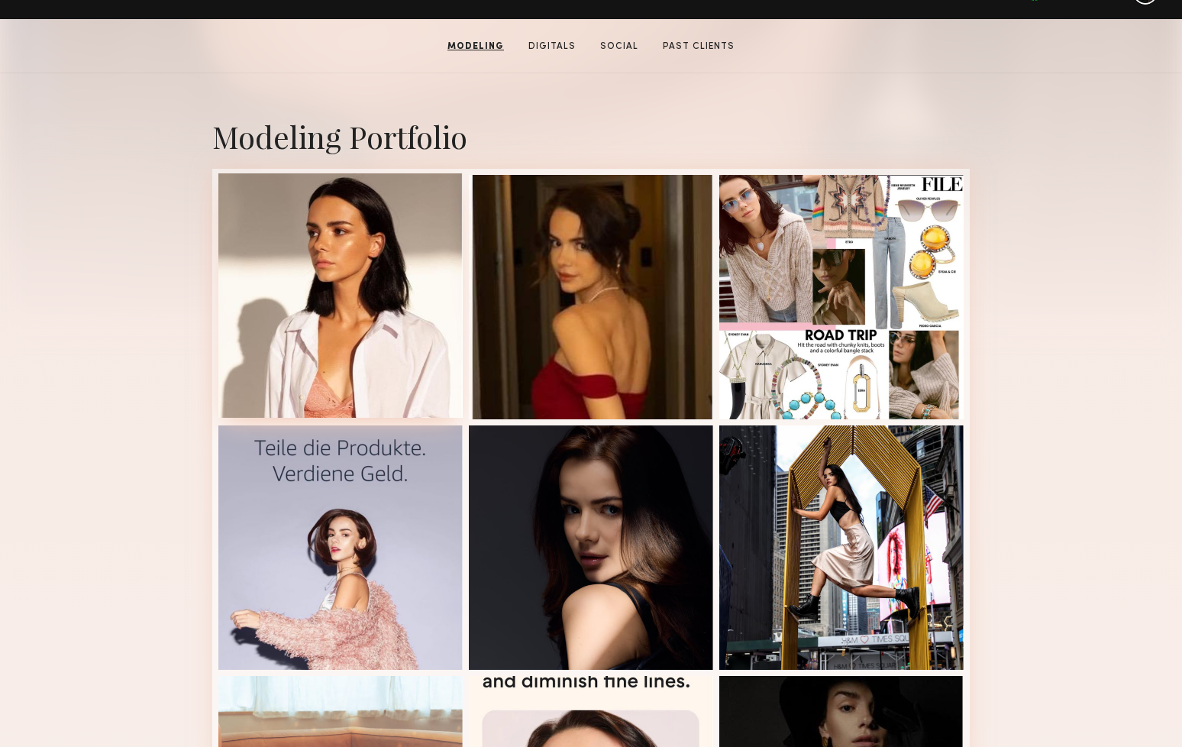
click at [343, 345] on div at bounding box center [340, 295] width 244 height 244
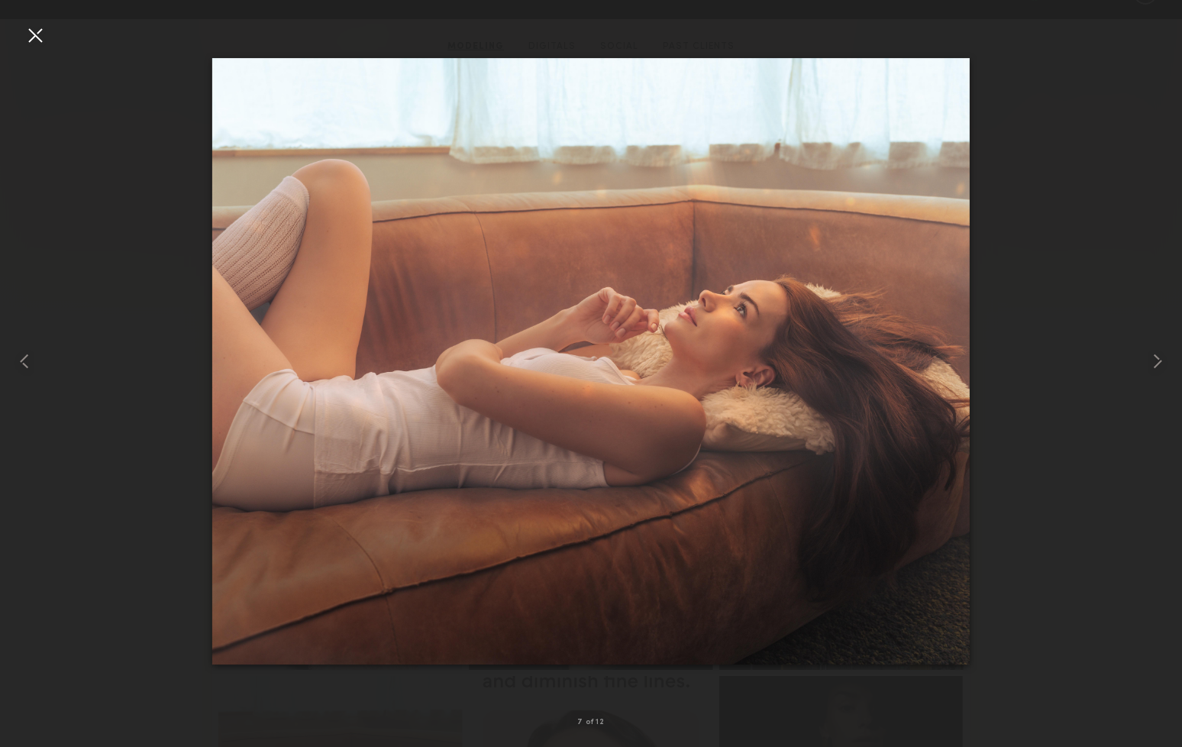
click at [36, 41] on div at bounding box center [35, 35] width 24 height 24
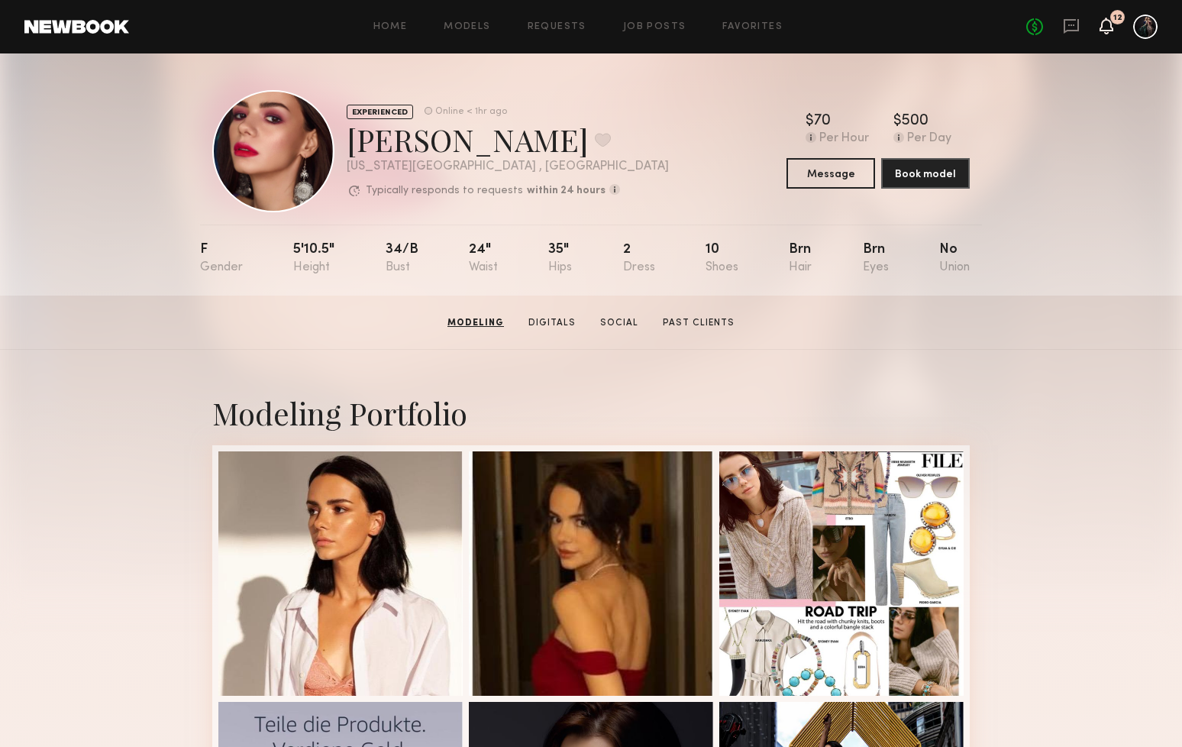
scroll to position [0, 0]
click at [1117, 26] on div "No fees up to $5,000 12" at bounding box center [1091, 27] width 131 height 24
click at [1102, 26] on icon at bounding box center [1106, 25] width 12 height 11
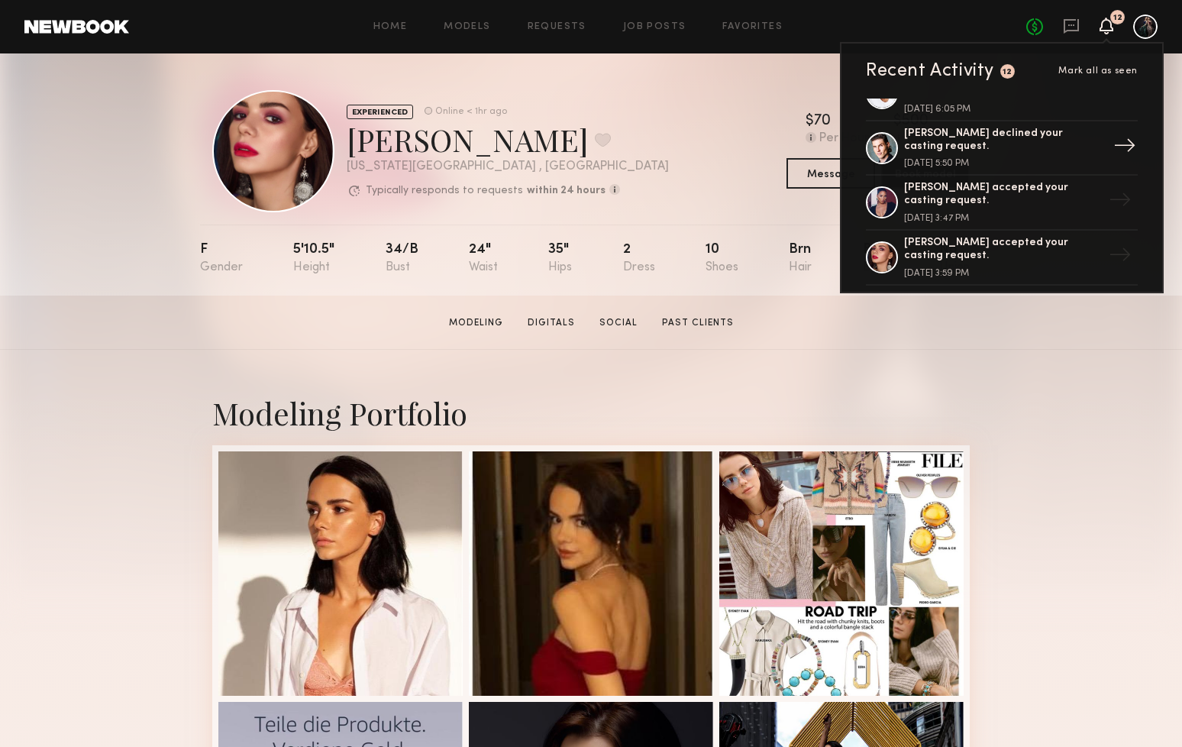
scroll to position [744, 0]
click at [1063, 212] on div "August 20, 2025 @ 3:47 PM" at bounding box center [1003, 216] width 198 height 9
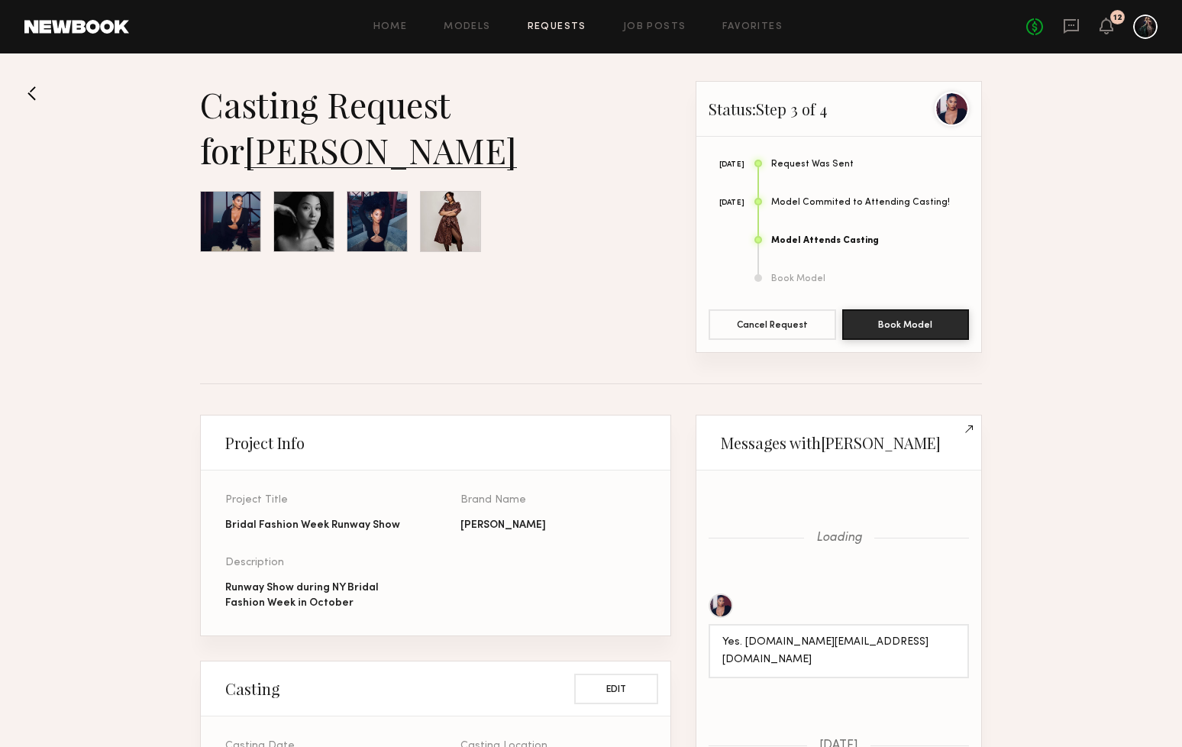
scroll to position [1583, 0]
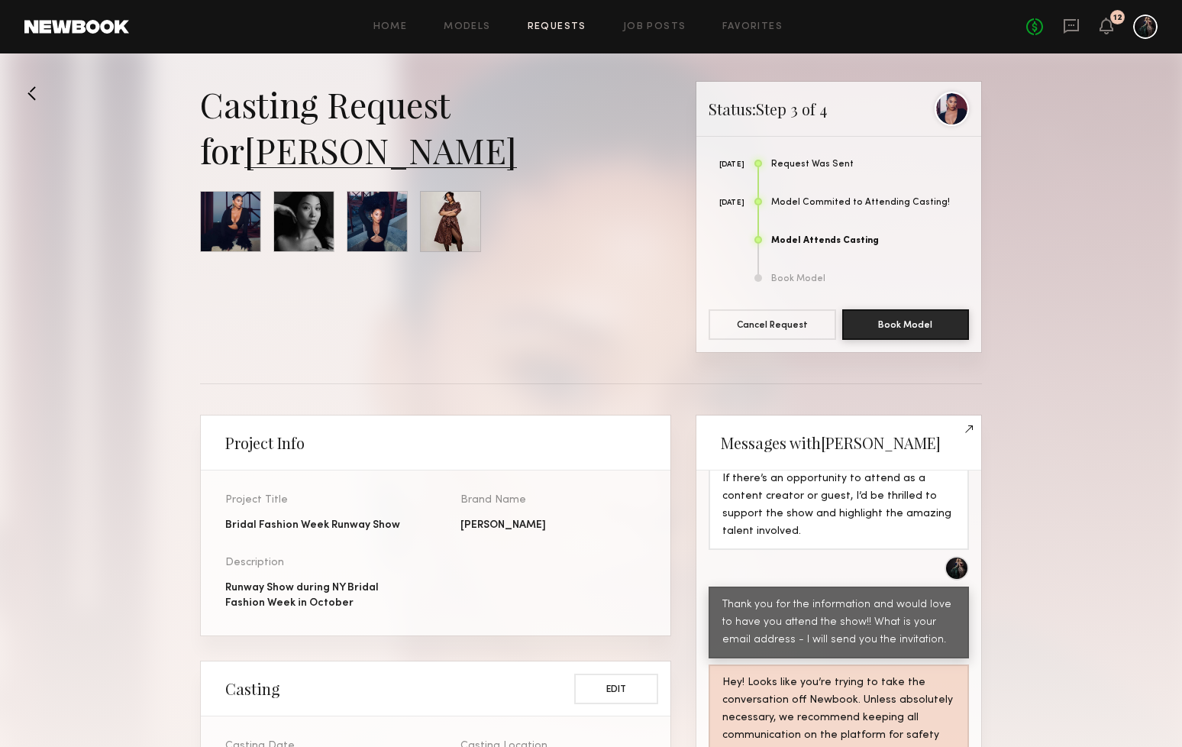
click at [328, 159] on link "Ashley S." at bounding box center [380, 150] width 273 height 46
click at [319, 160] on link "Ashley S." at bounding box center [380, 150] width 273 height 46
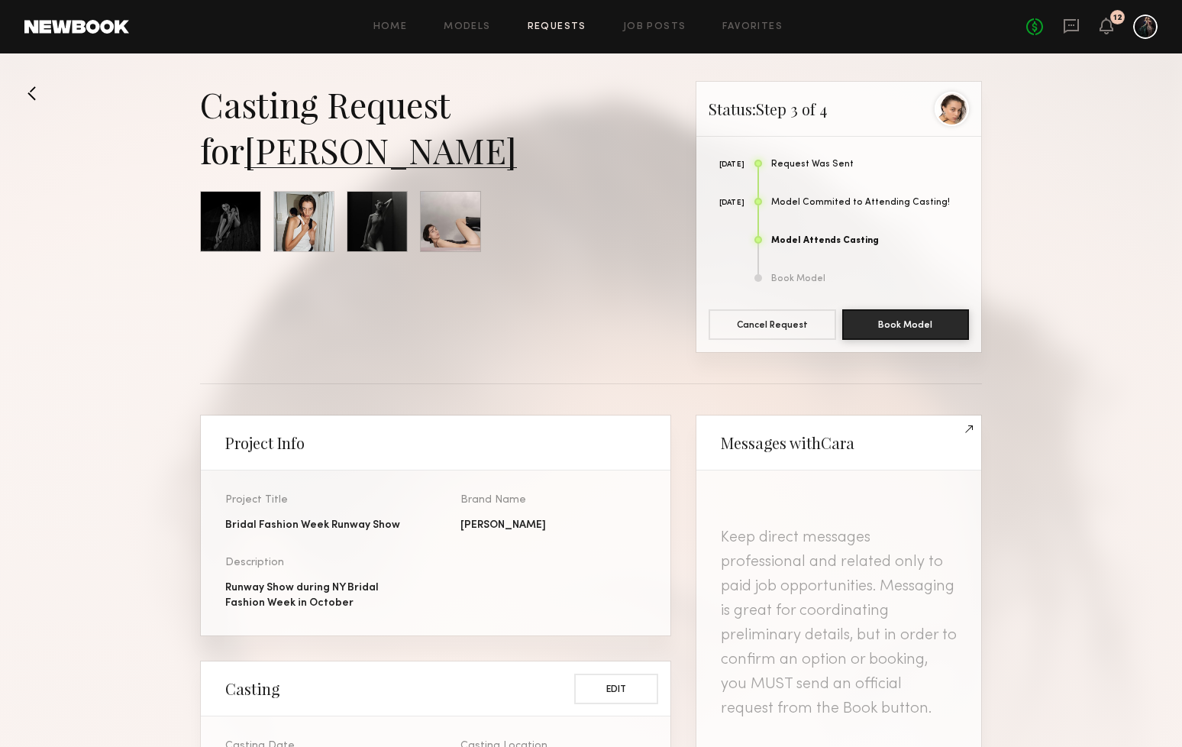
click at [299, 153] on link "[PERSON_NAME]" at bounding box center [380, 150] width 273 height 46
click at [1105, 34] on icon at bounding box center [1106, 33] width 5 height 2
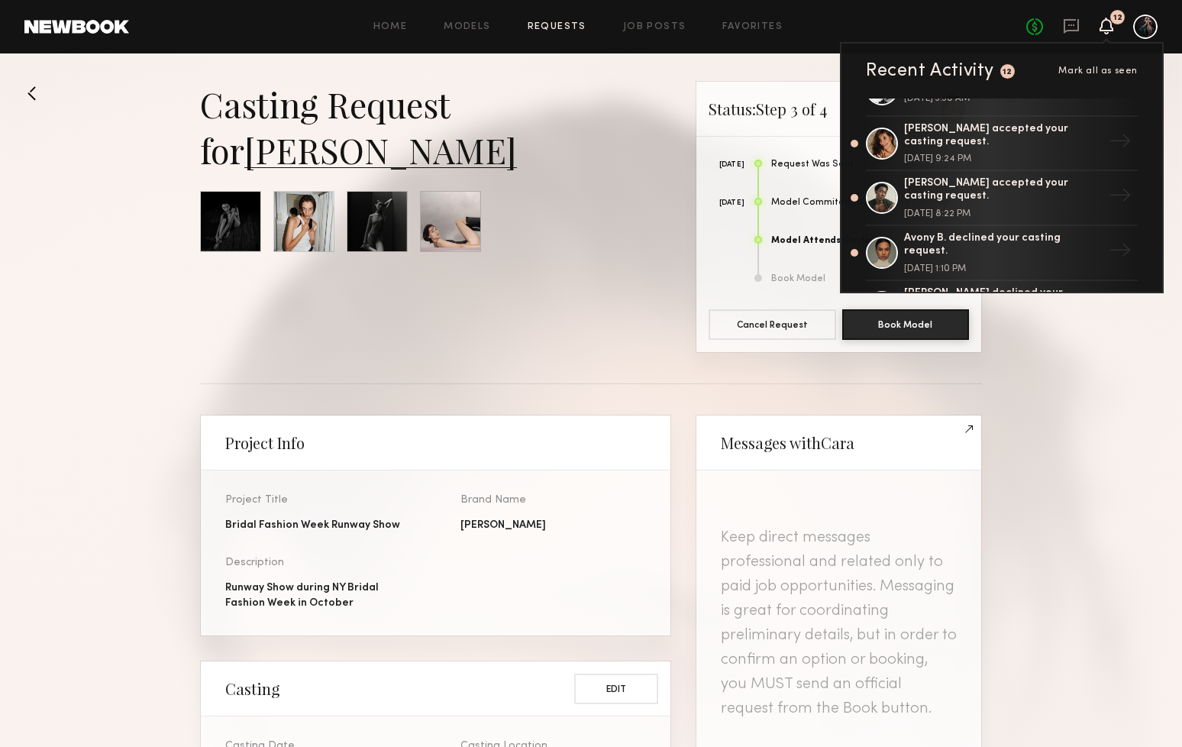
scroll to position [163, 0]
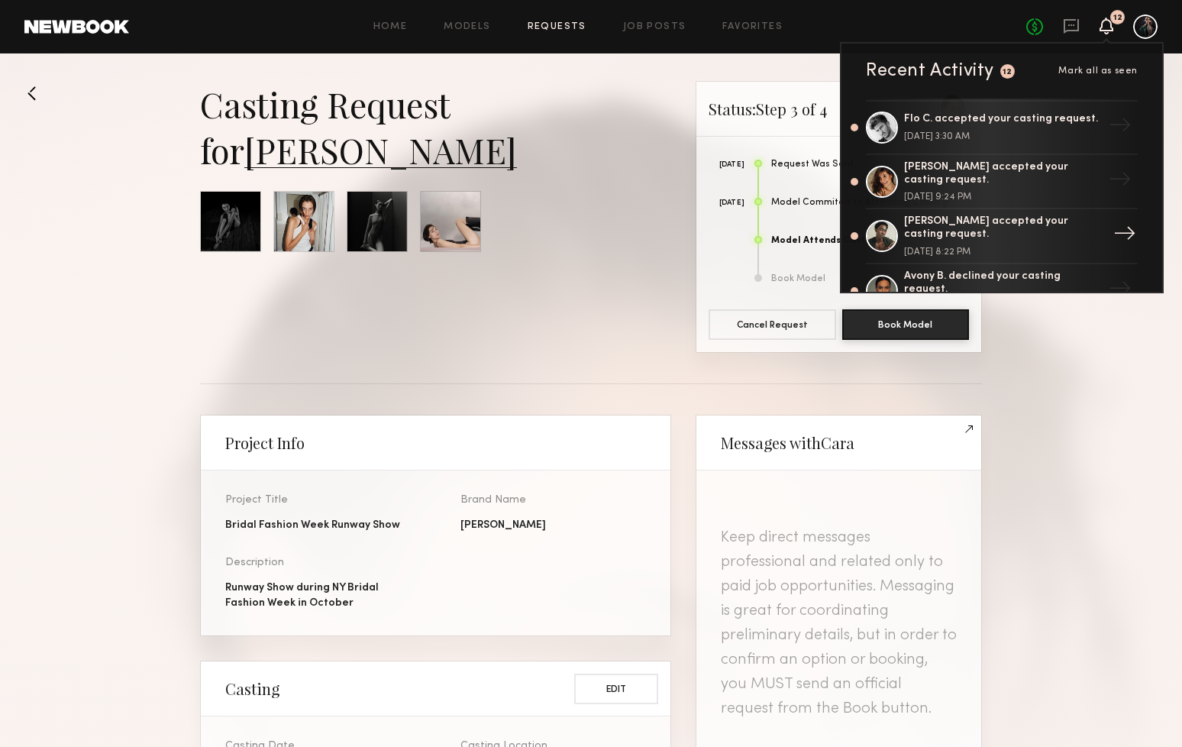
click at [1065, 235] on div "Shaquille H. accepted your casting request. August 21, 2025 @ 8:22 PM" at bounding box center [1003, 235] width 198 height 41
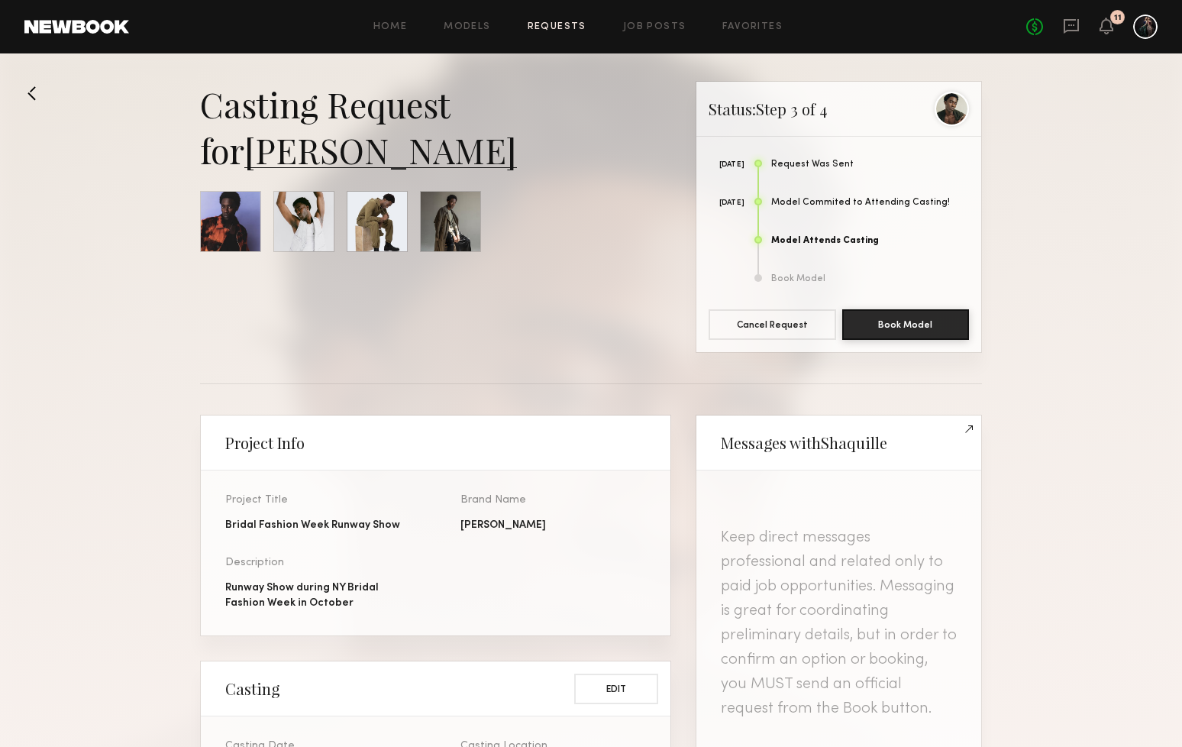
click at [1115, 21] on div "11" at bounding box center [1118, 18] width 8 height 8
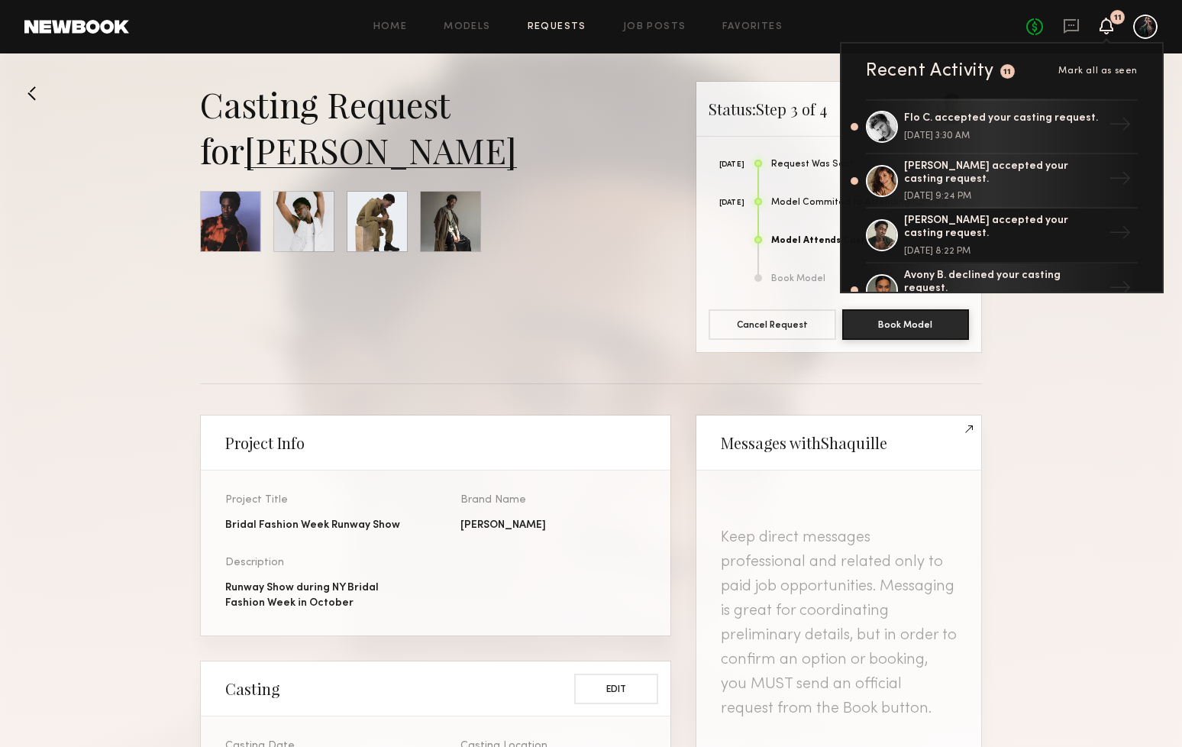
scroll to position [150, 0]
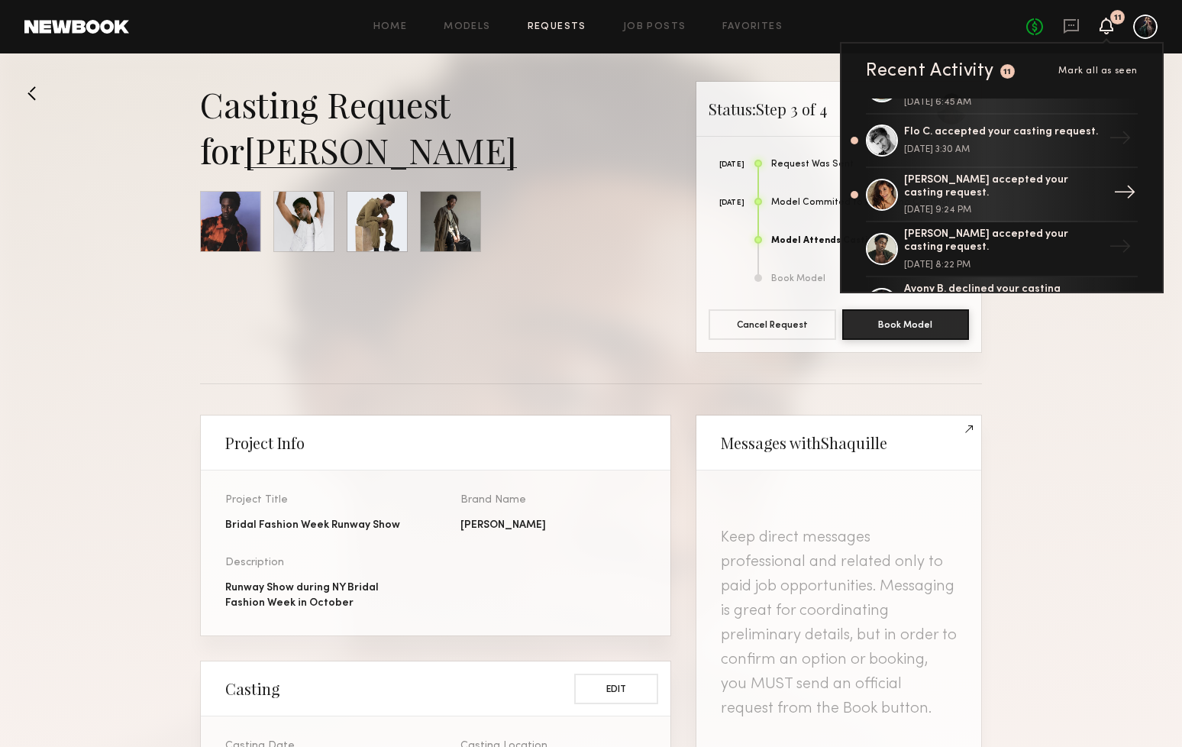
click at [1061, 205] on div "August 21, 2025 @ 9:24 PM" at bounding box center [1003, 209] width 198 height 9
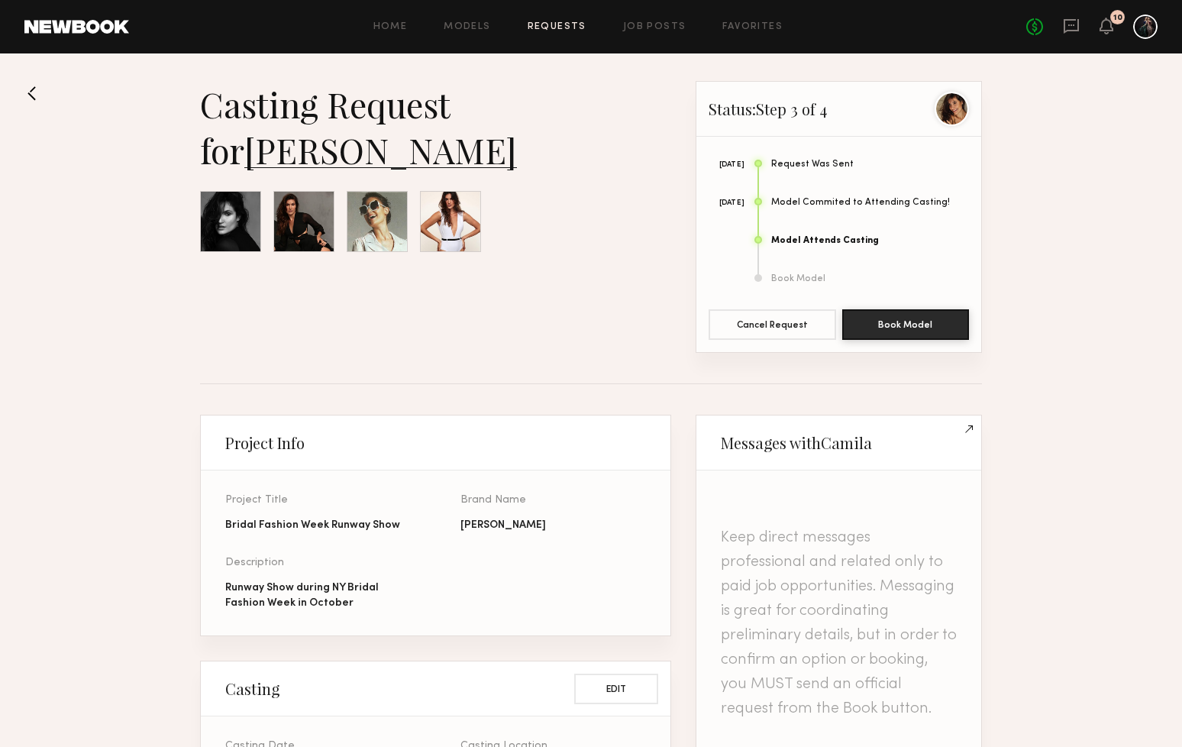
scroll to position [753, 0]
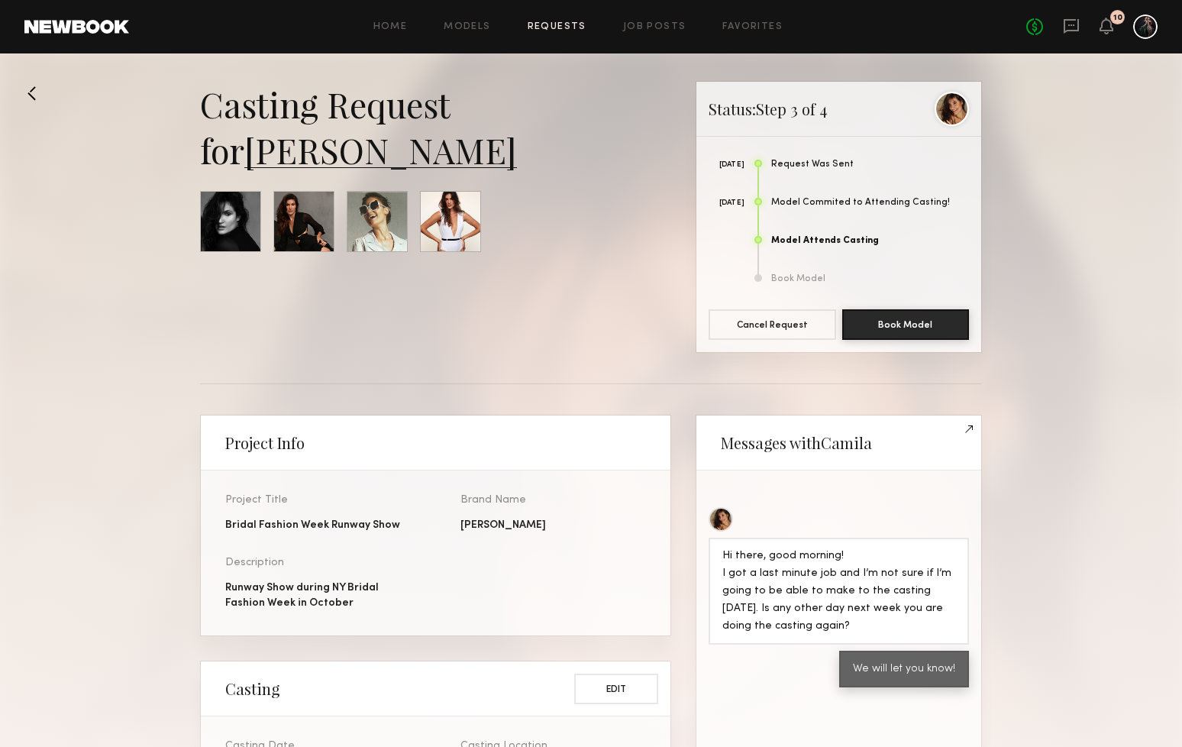
click at [355, 157] on link "Camila S." at bounding box center [380, 150] width 273 height 46
click at [1105, 32] on icon at bounding box center [1106, 33] width 5 height 2
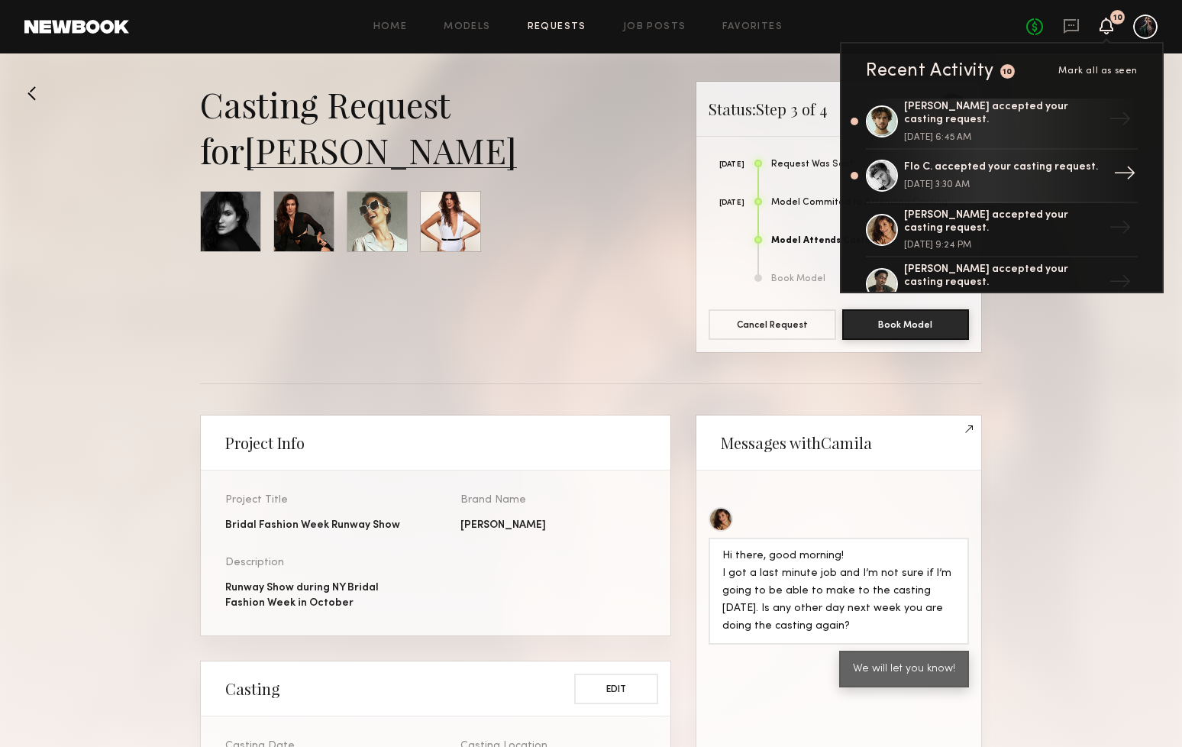
scroll to position [104, 0]
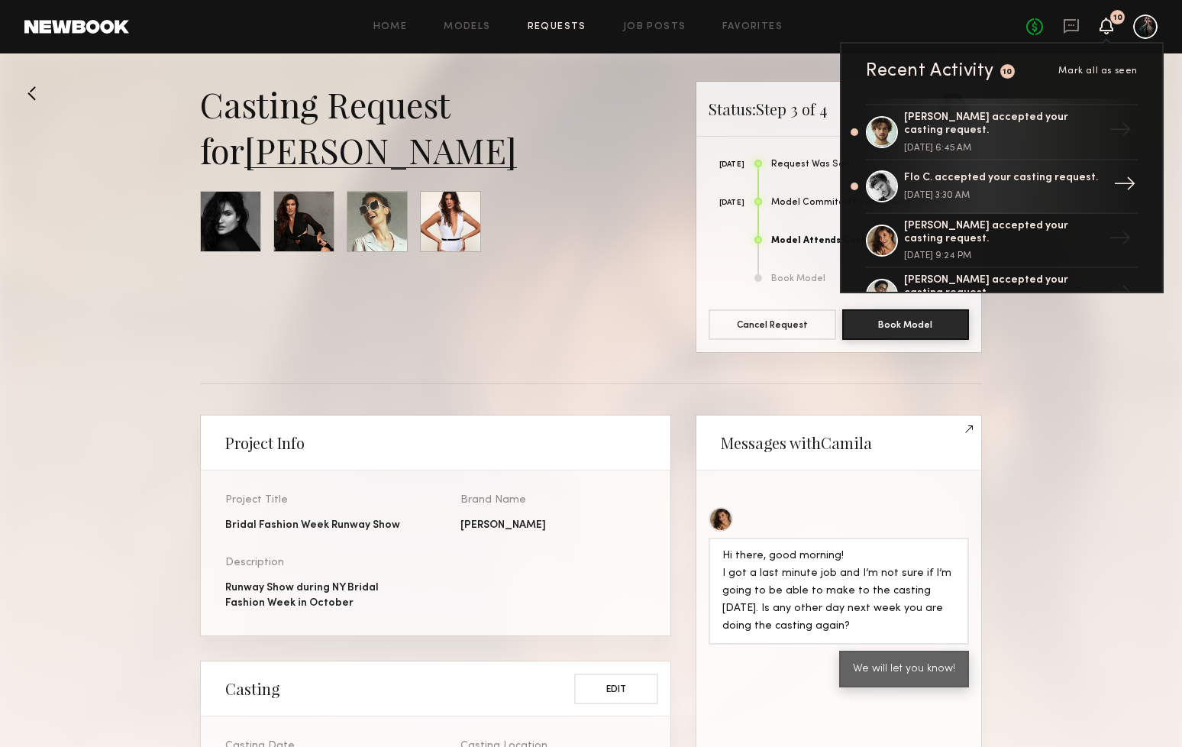
click at [1054, 193] on div "August 22, 2025 @ 3:30 AM" at bounding box center [1003, 195] width 198 height 9
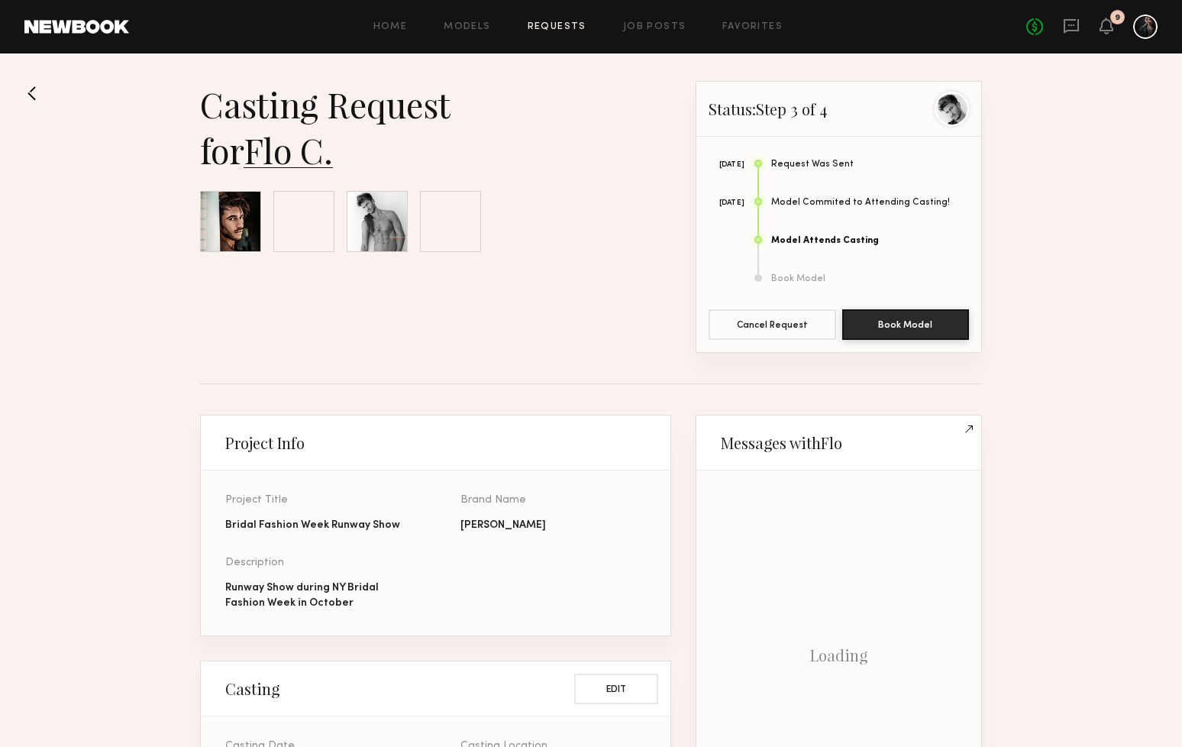
scroll to position [711, 0]
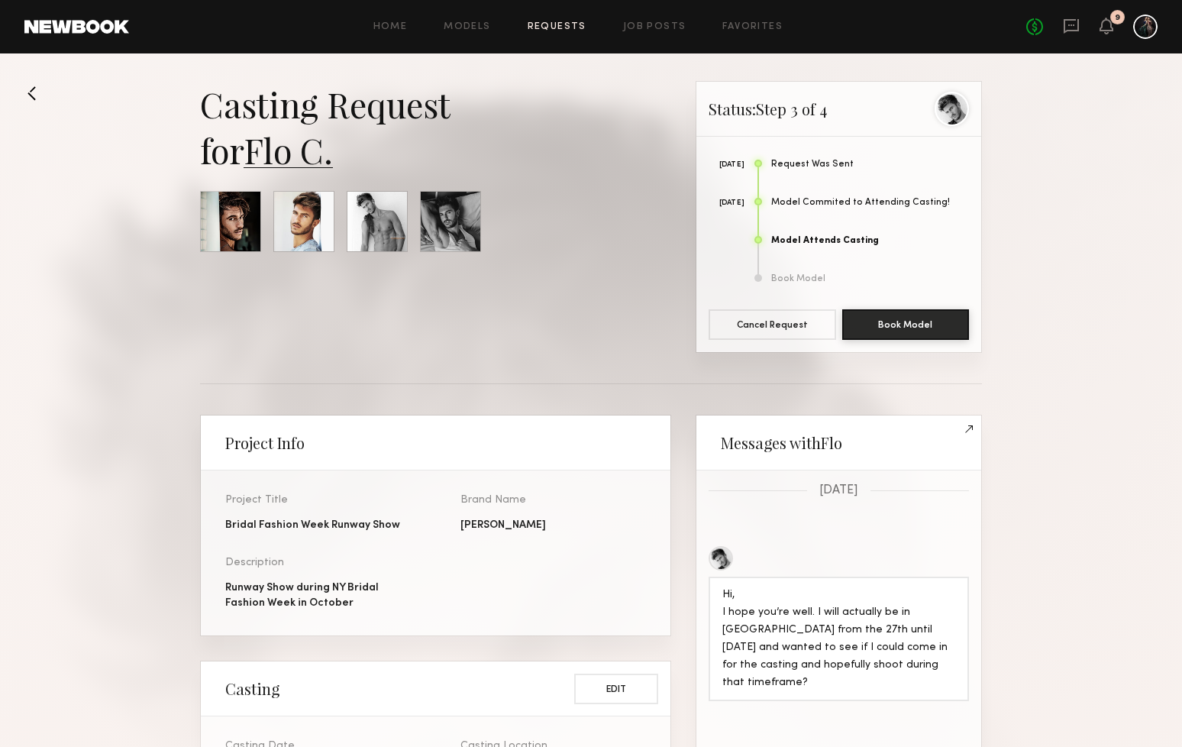
click at [1119, 26] on div "No fees up to $5,000 9" at bounding box center [1091, 27] width 131 height 24
click at [1107, 26] on icon at bounding box center [1106, 25] width 12 height 11
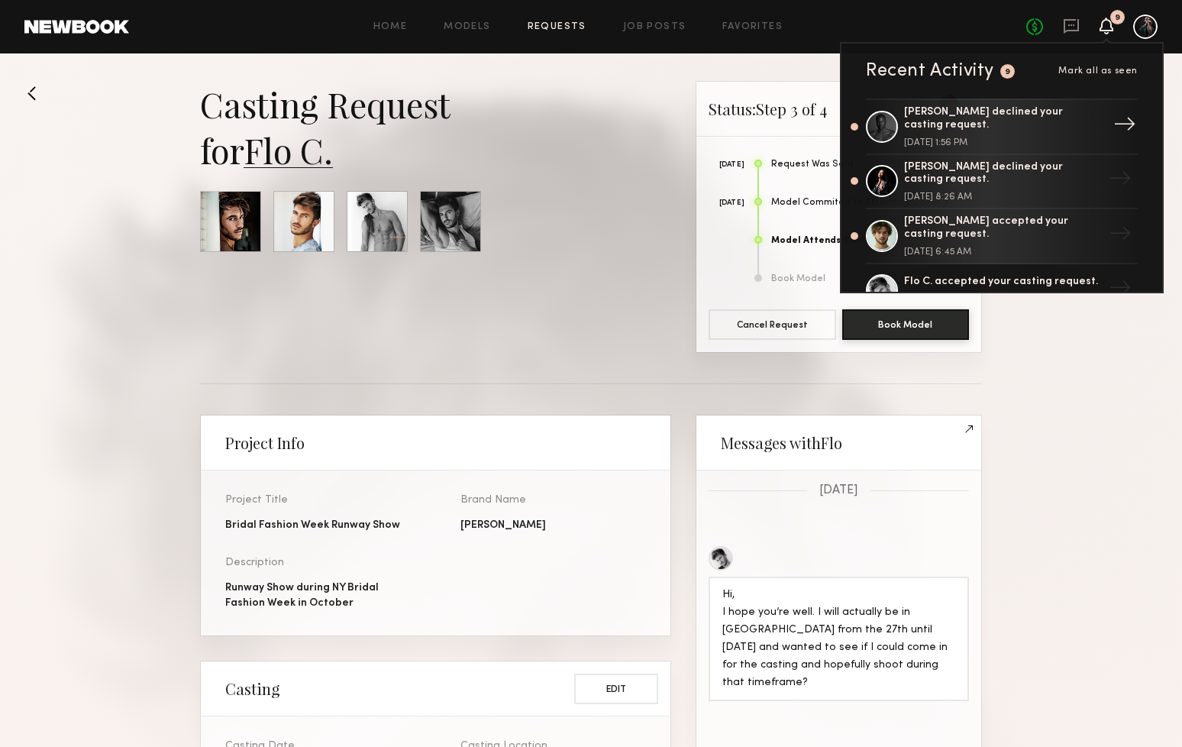
scroll to position [0, 0]
click at [595, 279] on div "Casting Request for Flo C." at bounding box center [435, 217] width 471 height 272
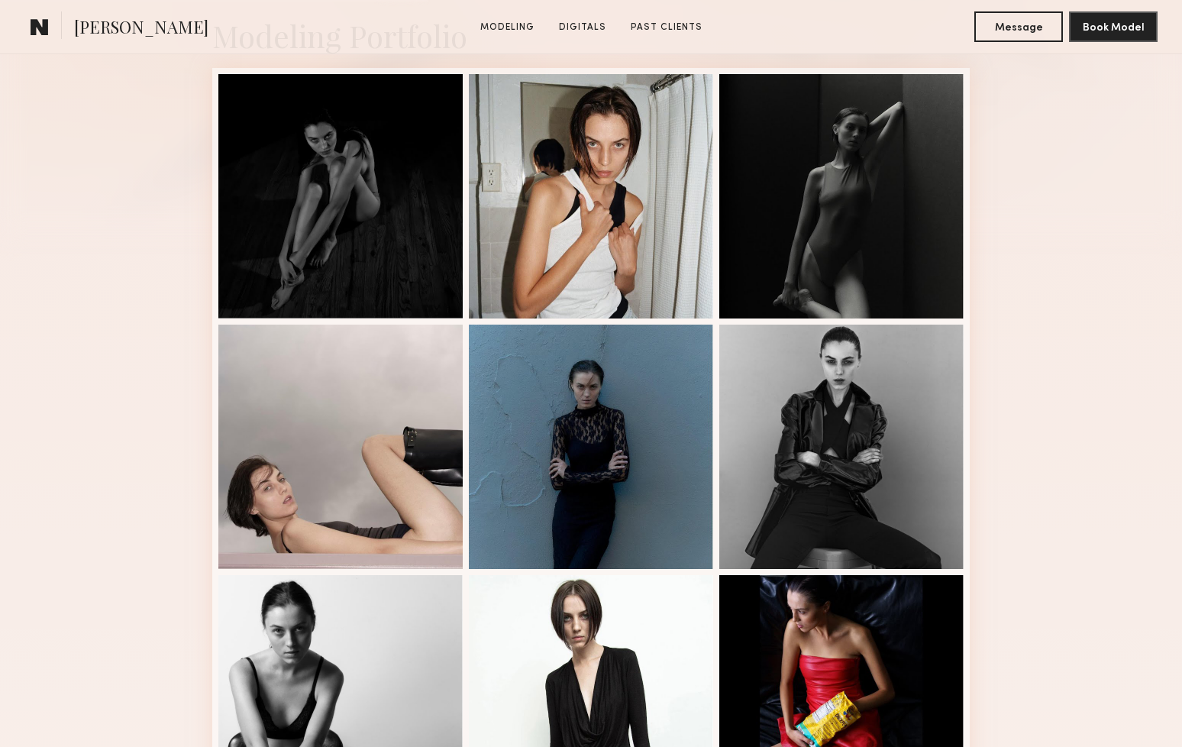
scroll to position [390, 0]
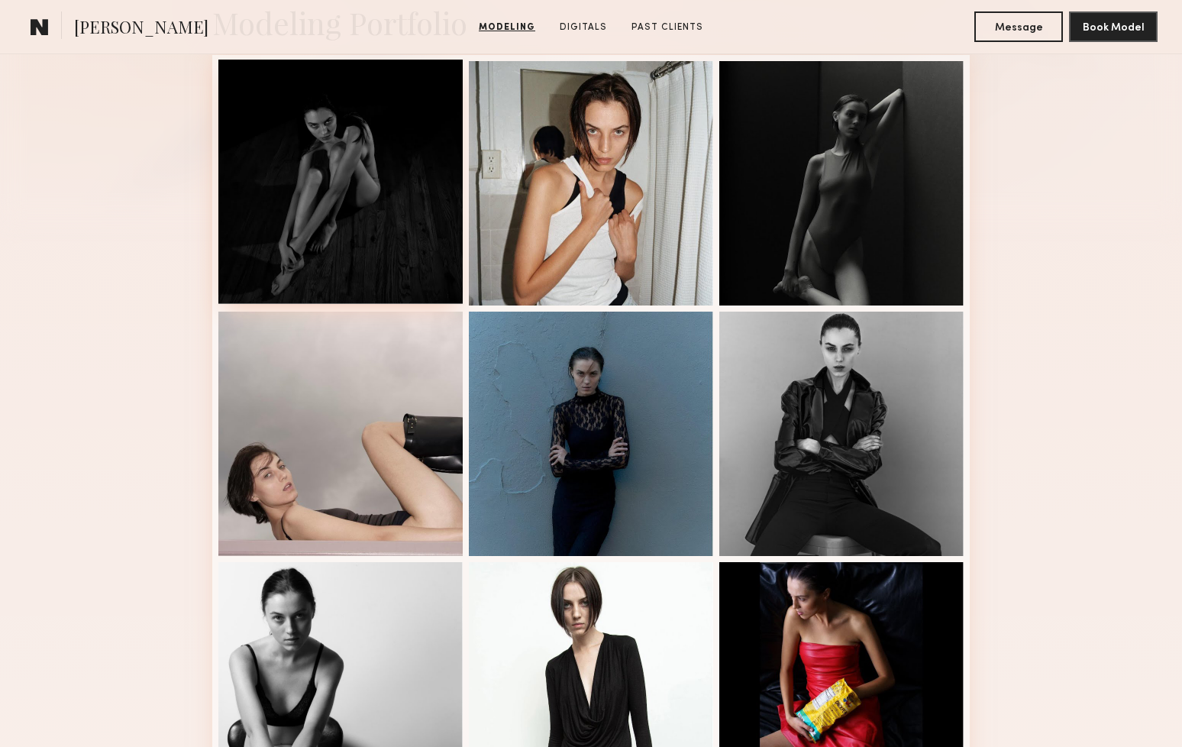
click at [322, 248] on div at bounding box center [340, 182] width 244 height 244
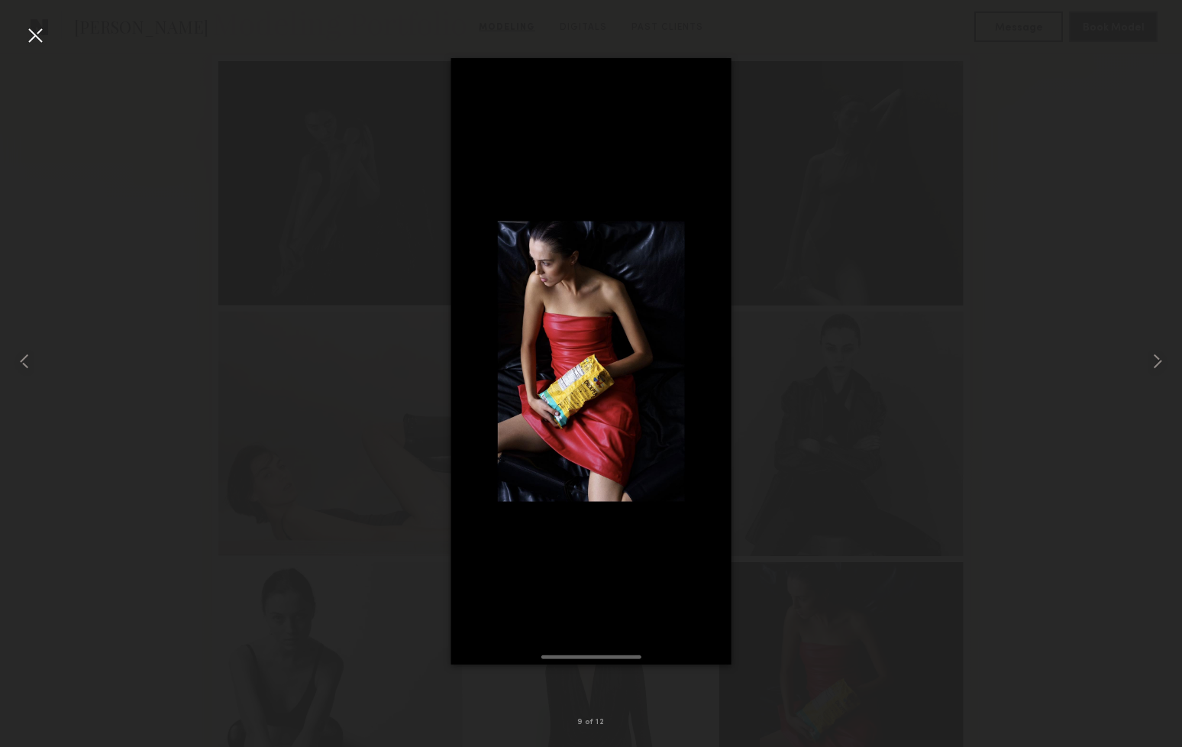
click at [1014, 179] on div at bounding box center [591, 360] width 1182 height 673
click at [925, 50] on div at bounding box center [591, 360] width 1182 height 673
click at [30, 31] on div at bounding box center [35, 35] width 24 height 24
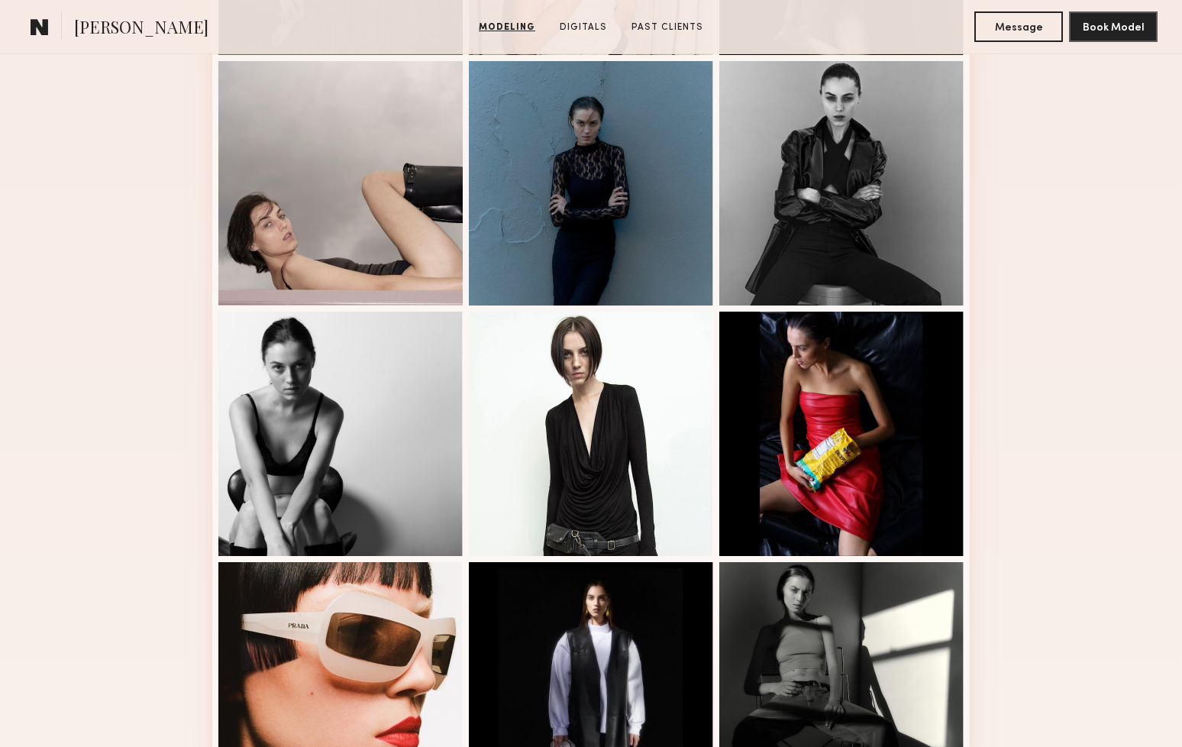
scroll to position [643, 0]
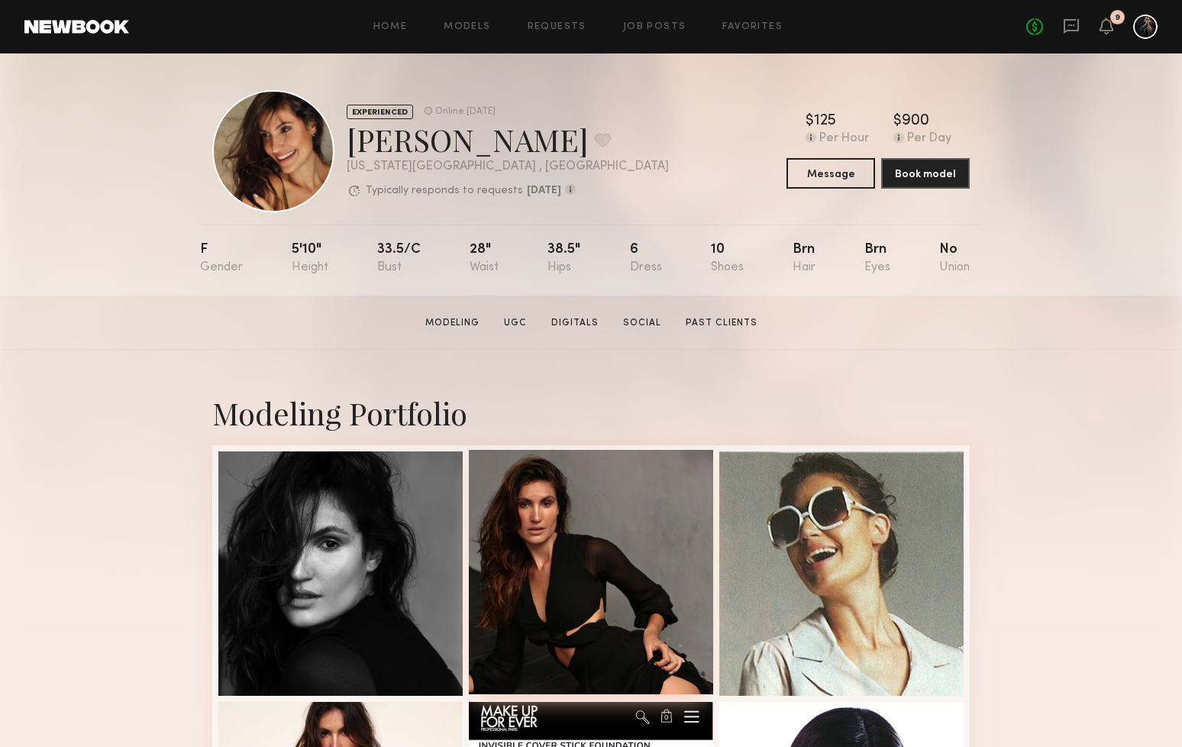
click at [583, 612] on div at bounding box center [591, 572] width 244 height 244
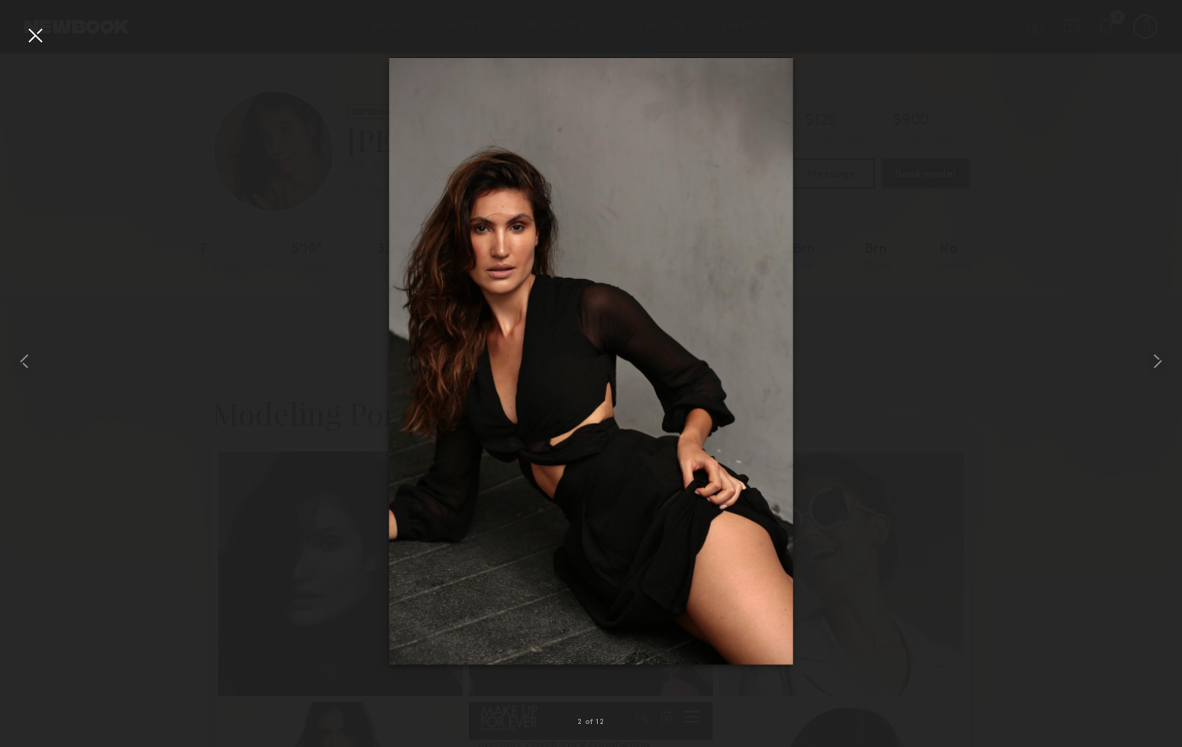
click at [31, 34] on div at bounding box center [35, 35] width 24 height 24
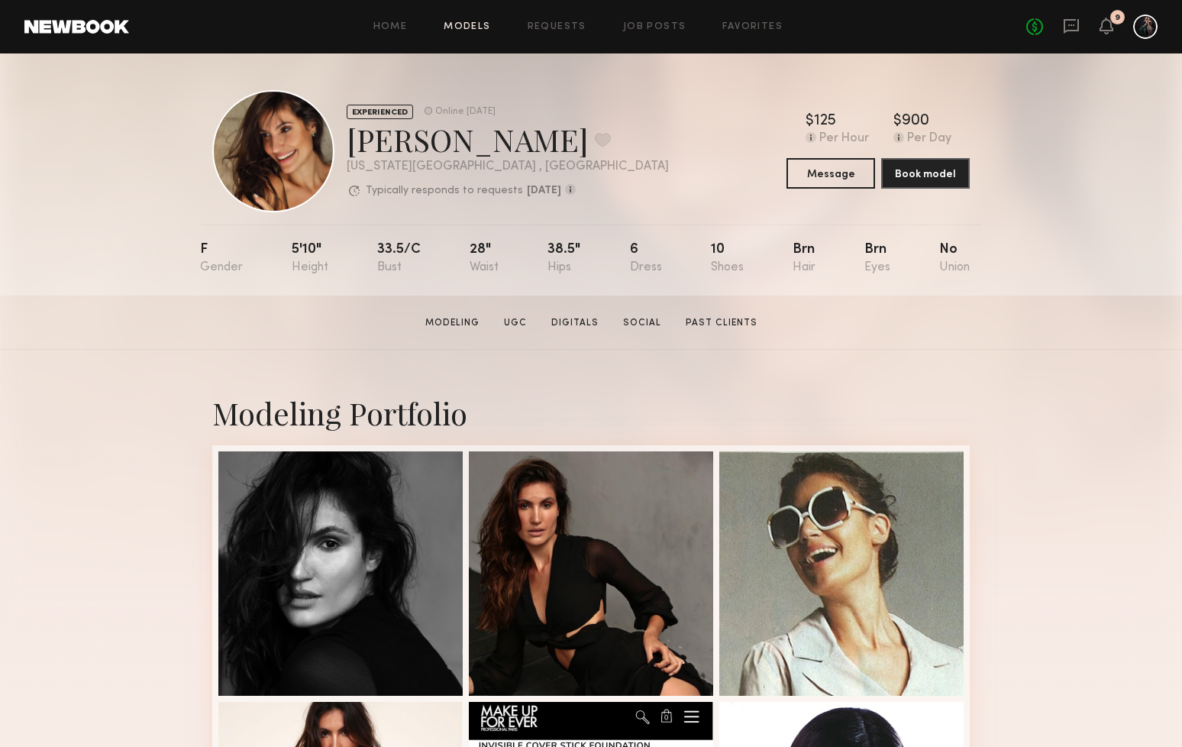
click at [464, 27] on link "Models" at bounding box center [467, 27] width 47 height 10
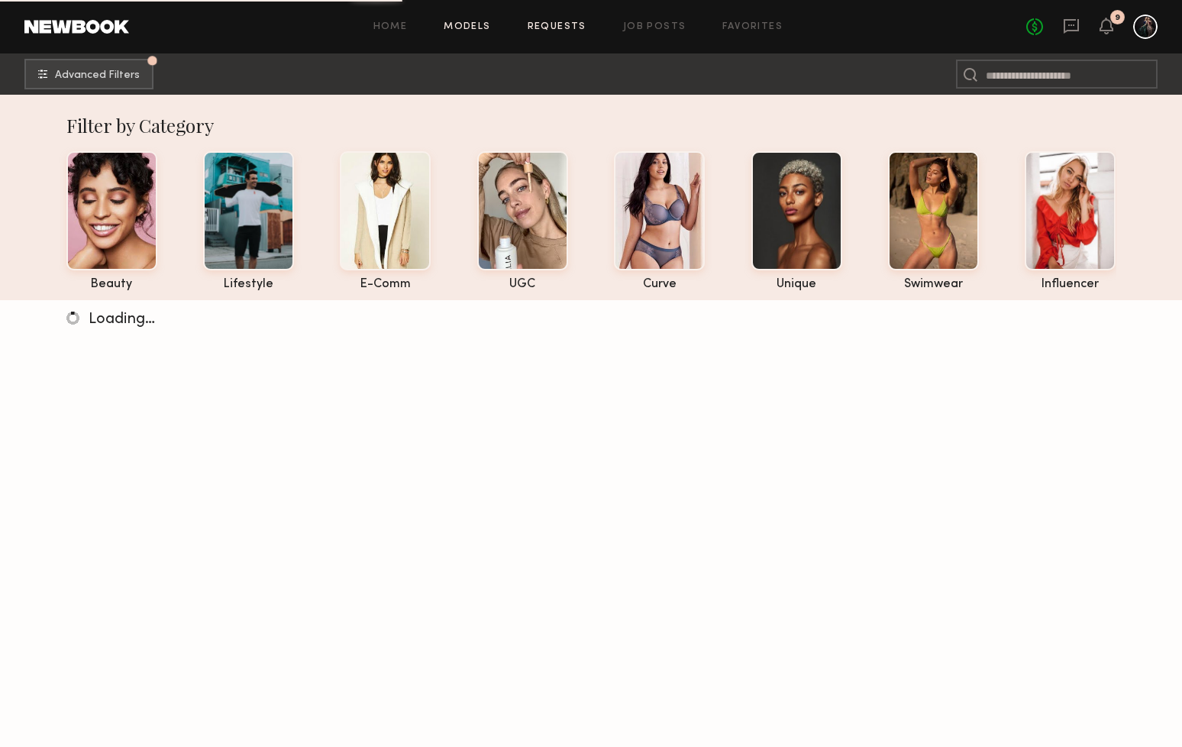
click at [569, 28] on link "Requests" at bounding box center [557, 27] width 59 height 10
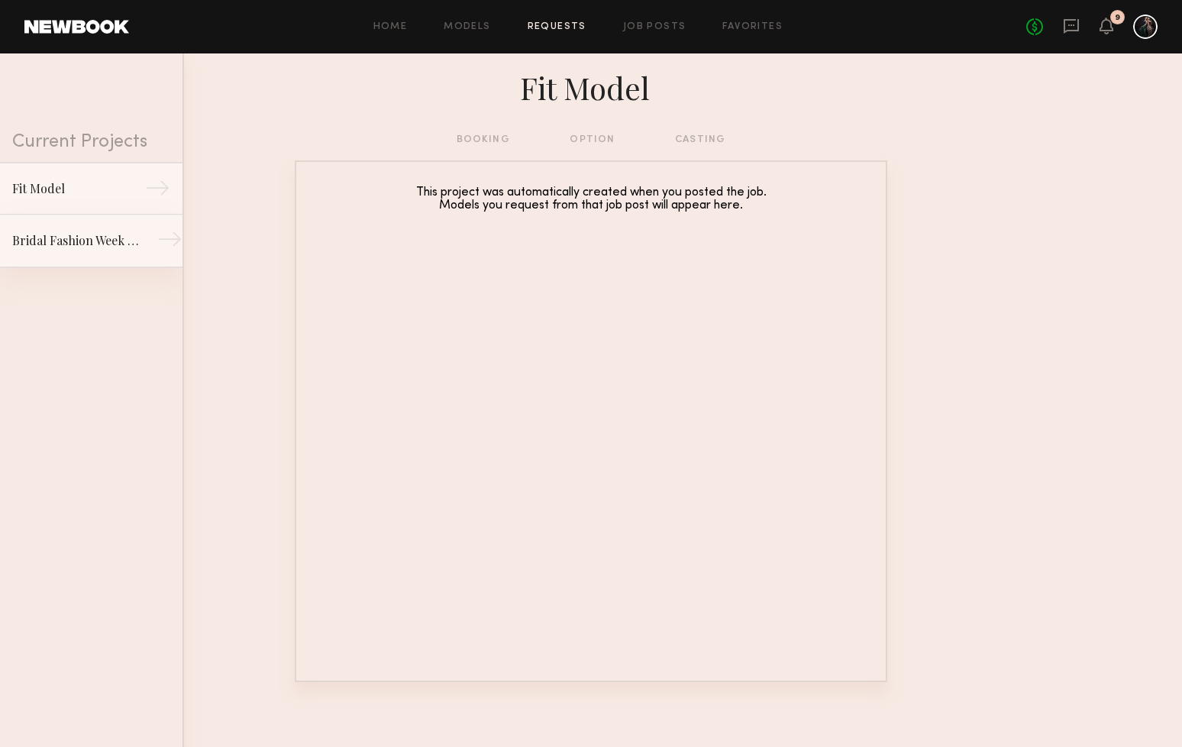
click at [127, 238] on div "Bridal Fashion Week Runway Show" at bounding box center [78, 240] width 133 height 18
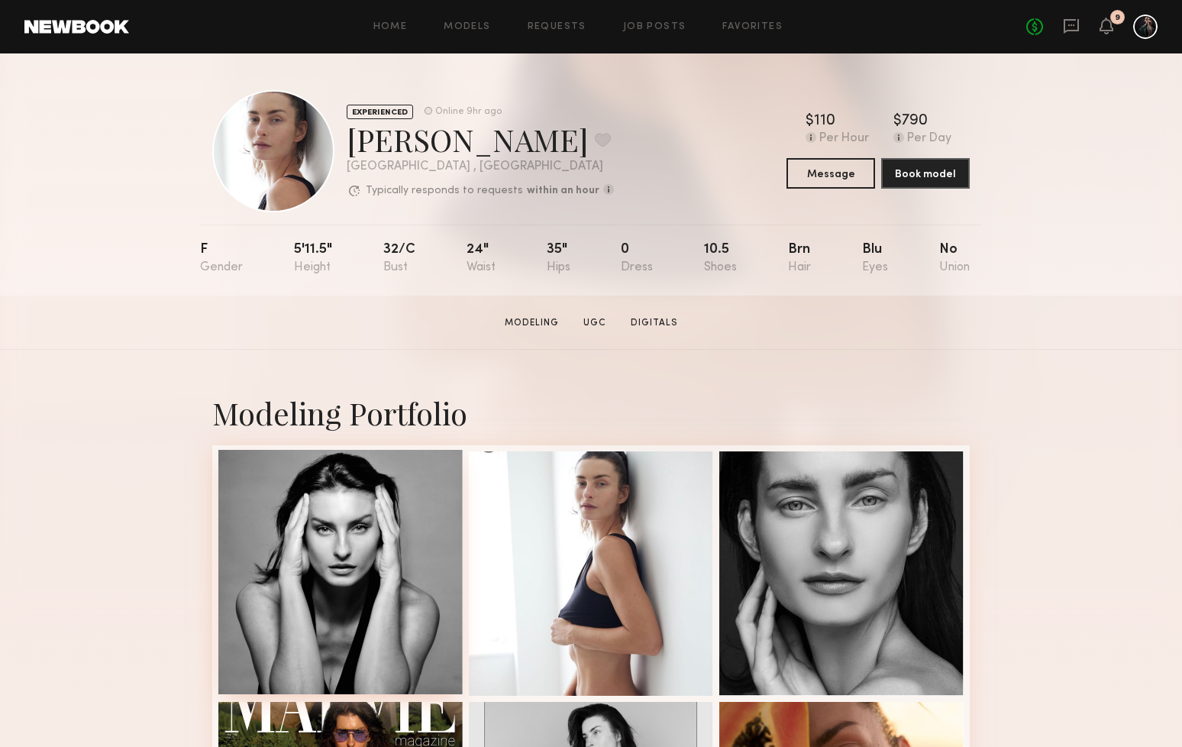
click at [338, 642] on div at bounding box center [340, 572] width 244 height 244
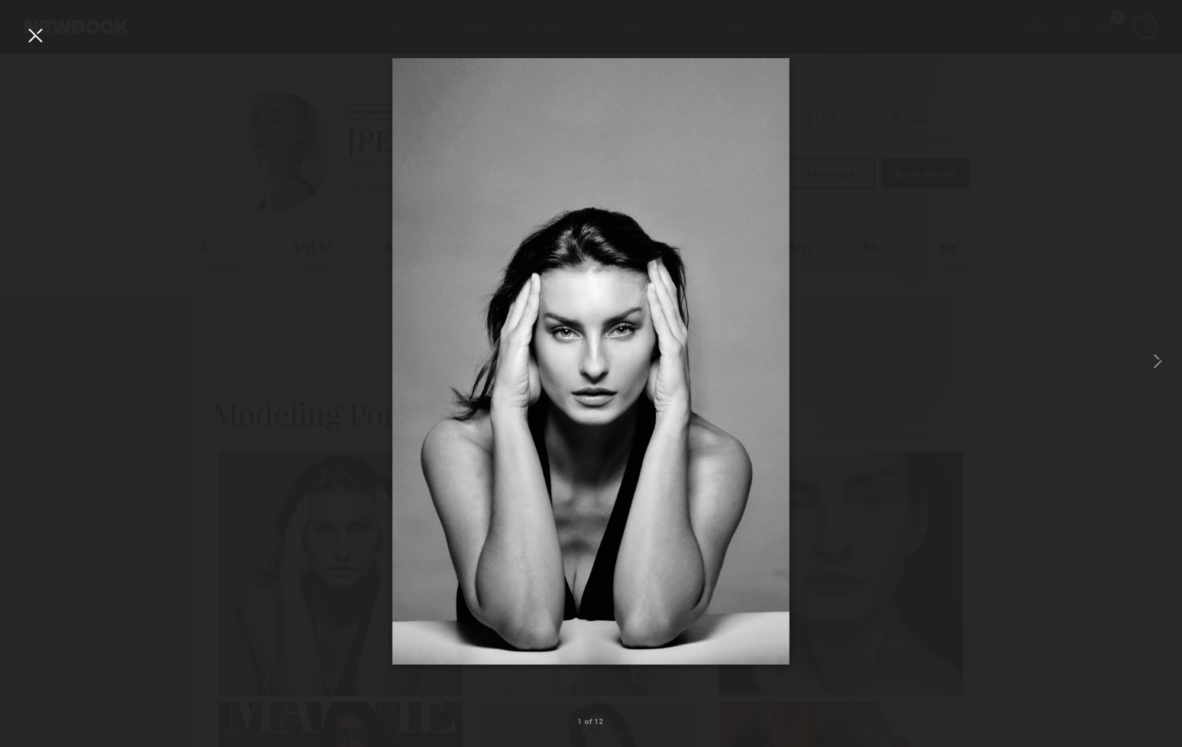
click at [37, 38] on div at bounding box center [35, 35] width 24 height 24
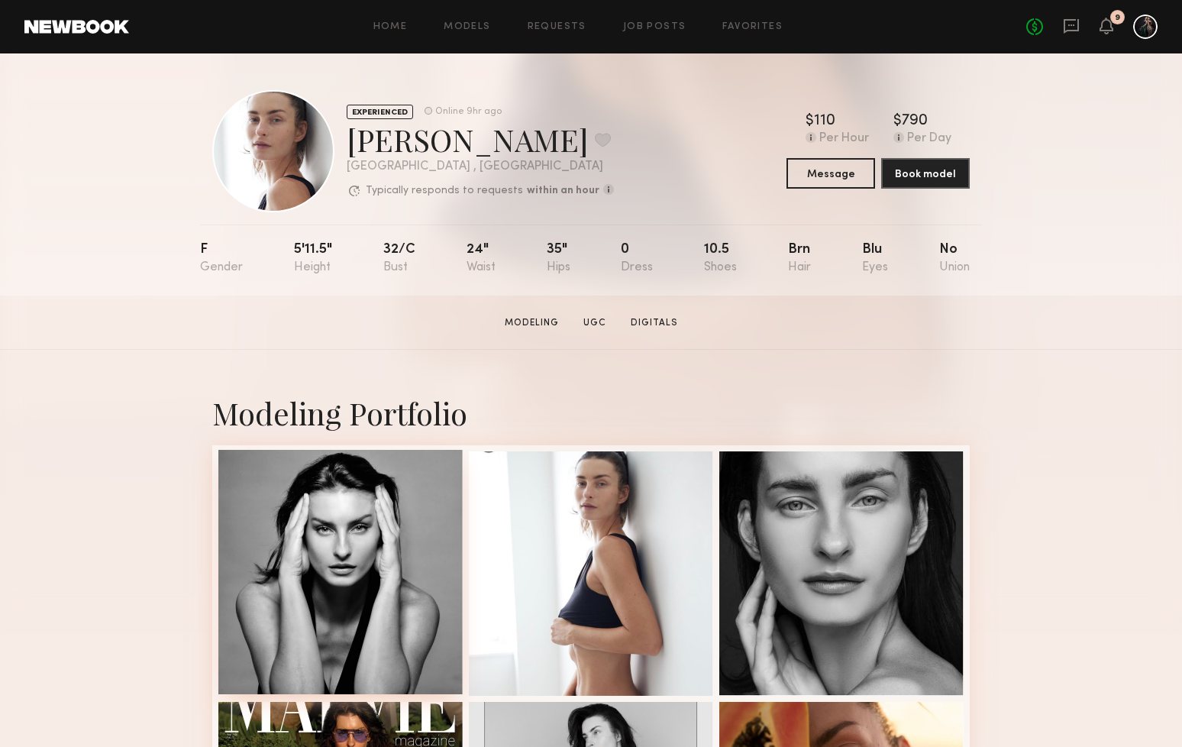
click at [397, 466] on div at bounding box center [340, 572] width 244 height 244
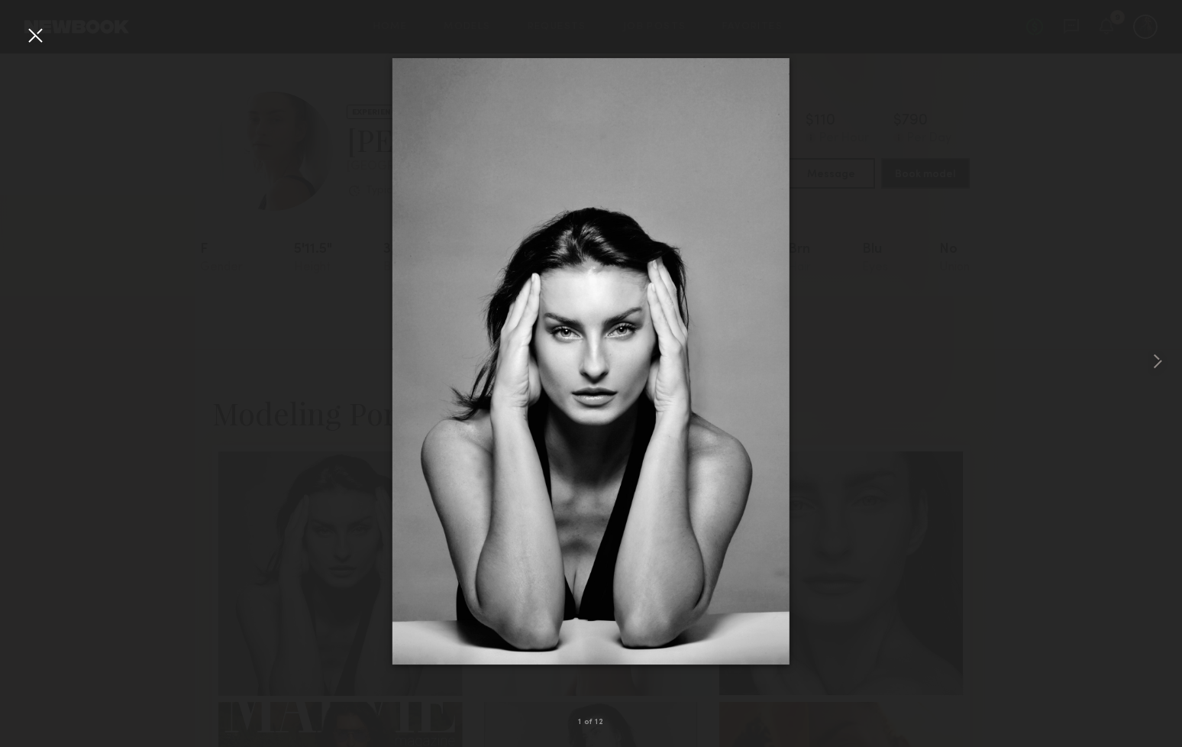
click at [26, 32] on div at bounding box center [35, 35] width 24 height 24
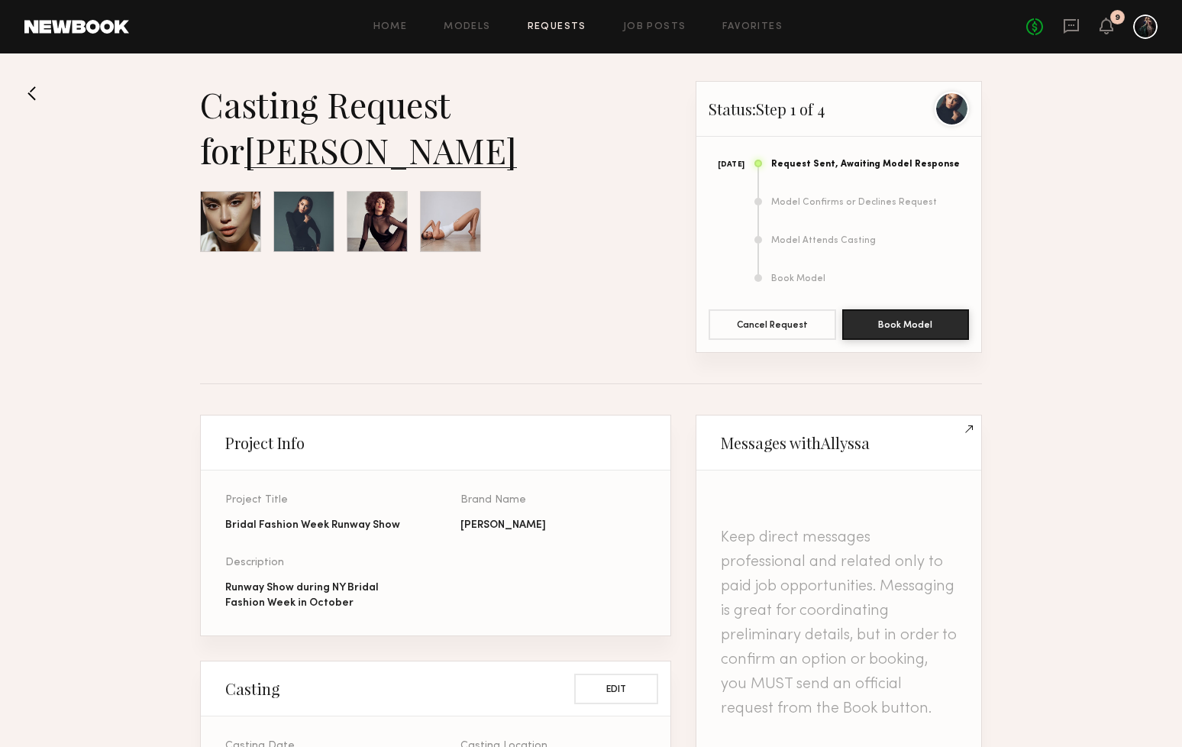
scroll to position [971, 0]
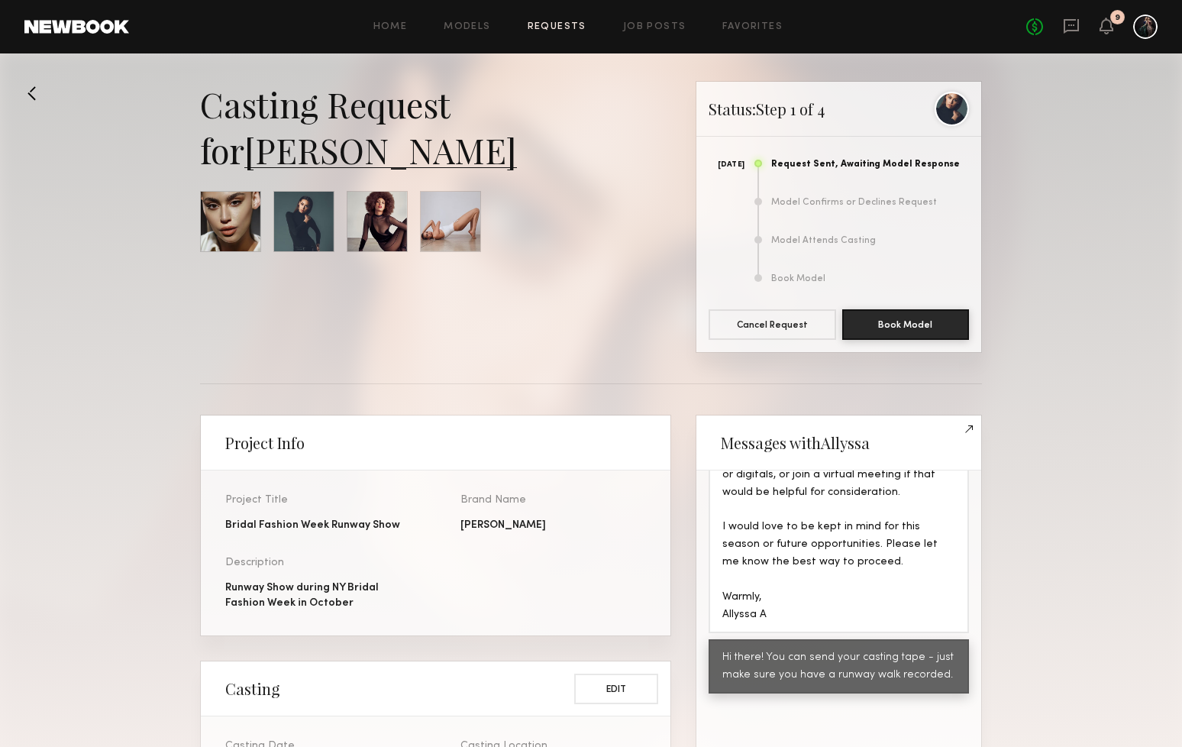
click at [319, 158] on link "Allyssa A." at bounding box center [380, 150] width 273 height 46
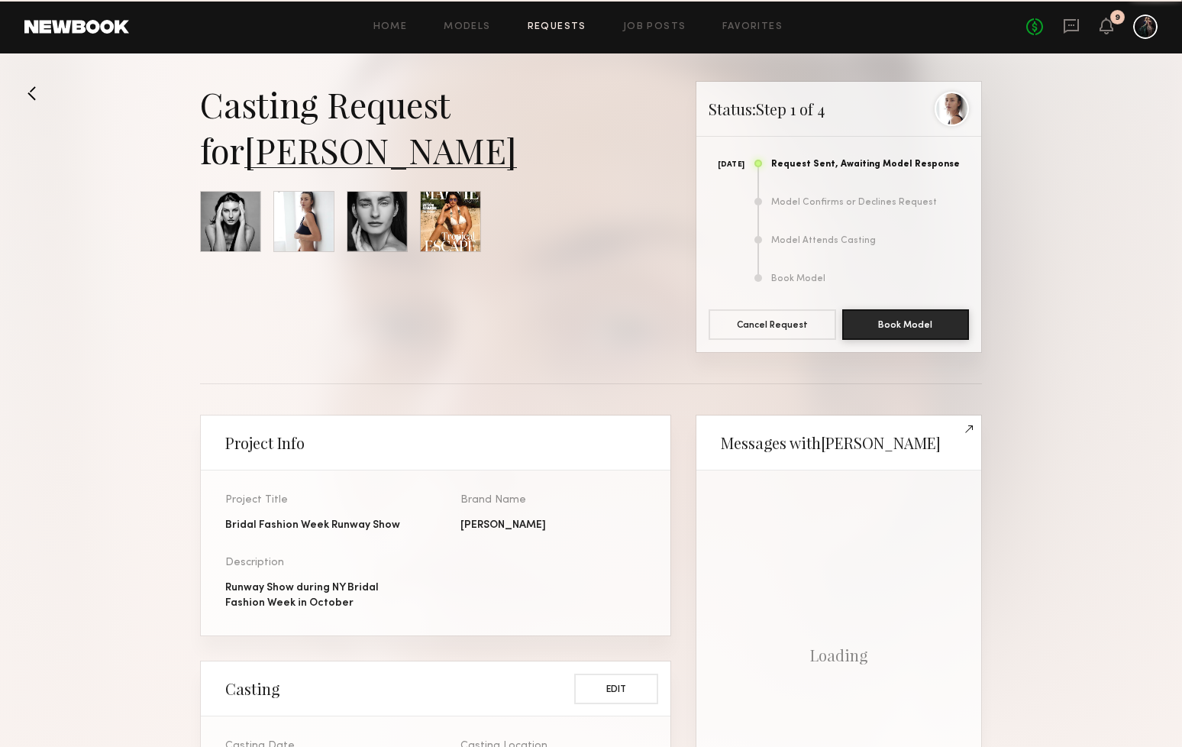
scroll to position [1325, 0]
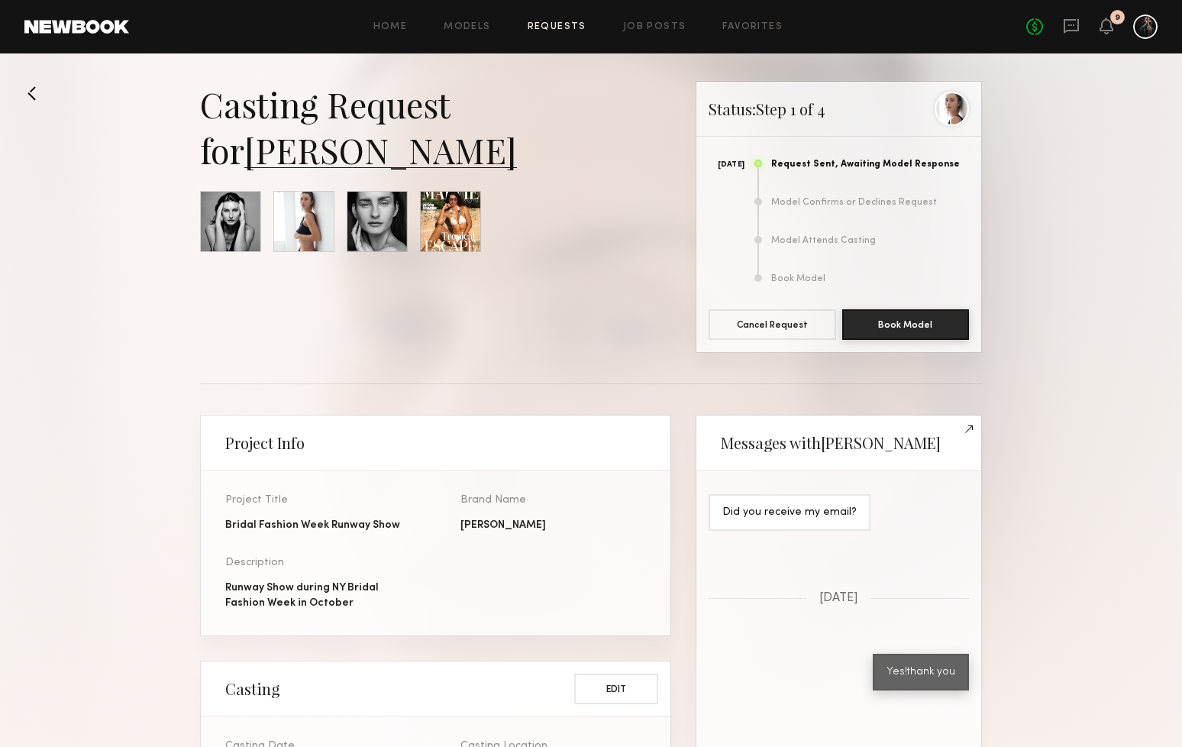
click at [379, 152] on link "Viktoriya A." at bounding box center [380, 150] width 273 height 46
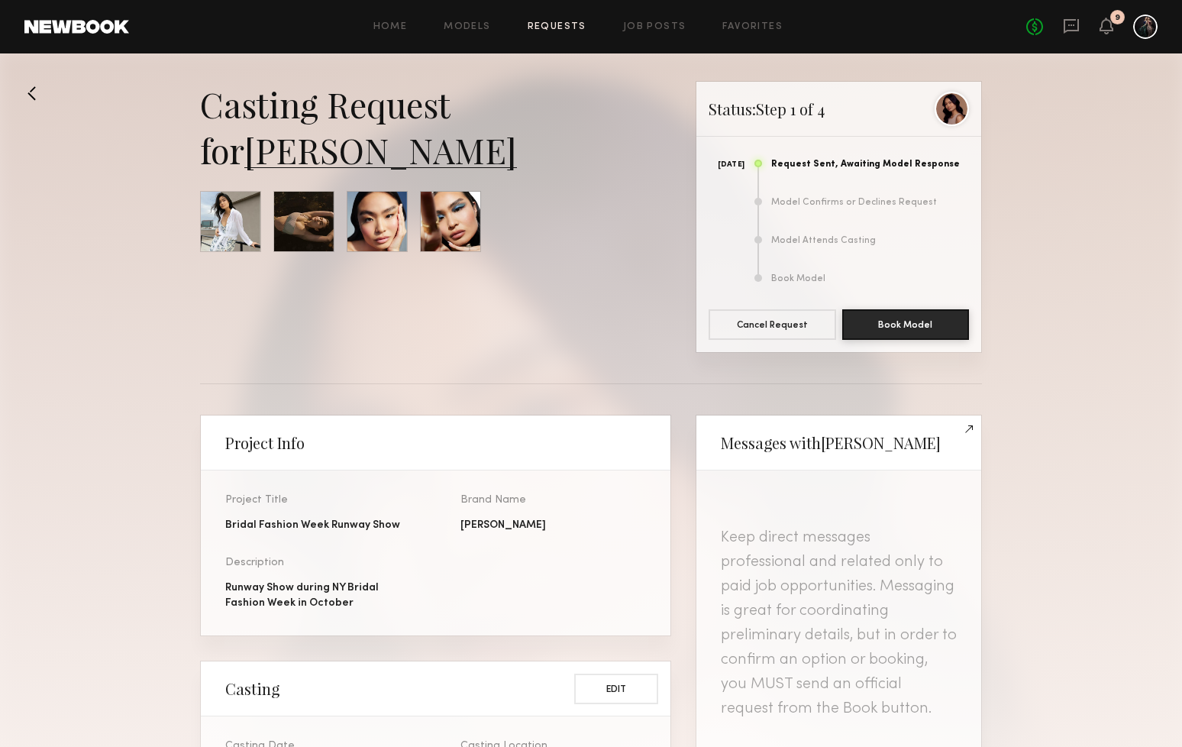
click at [311, 161] on link "[PERSON_NAME]" at bounding box center [380, 150] width 273 height 46
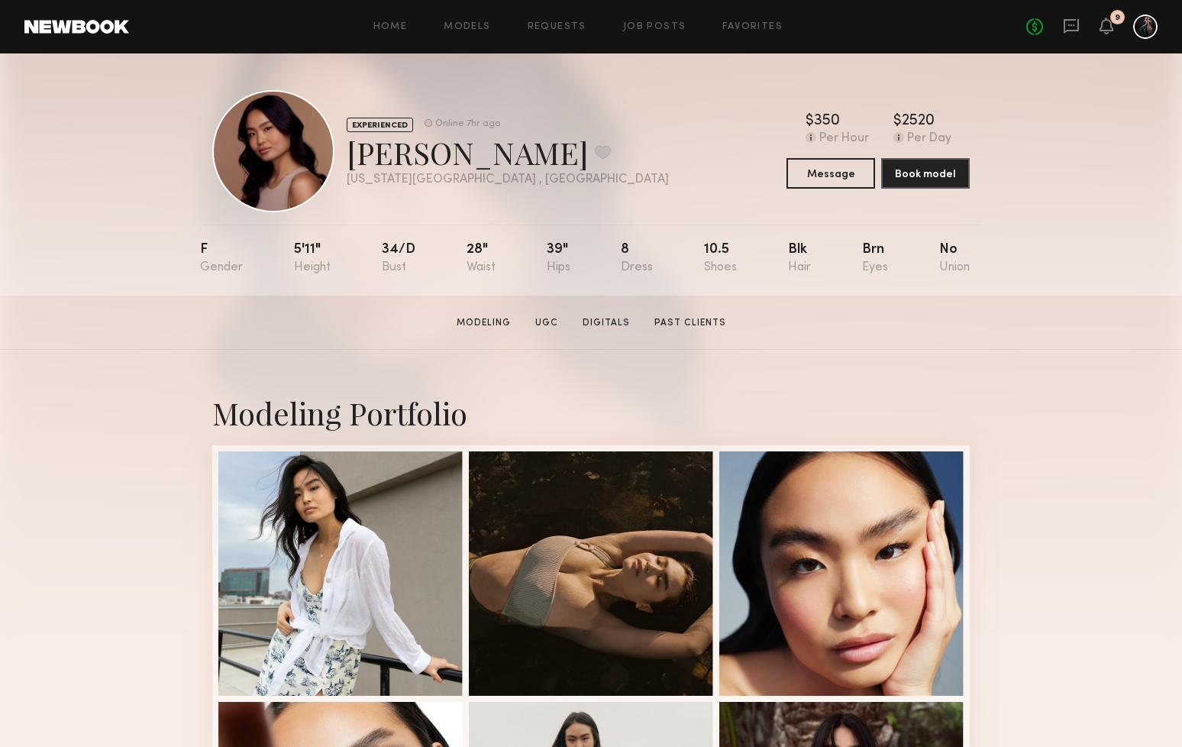
click at [269, 1] on header "Home Models Requests Job Posts Favorites Sign Out No fees up to $5,000 9" at bounding box center [591, 26] width 1182 height 53
